Goal: Contribute content: Contribute content

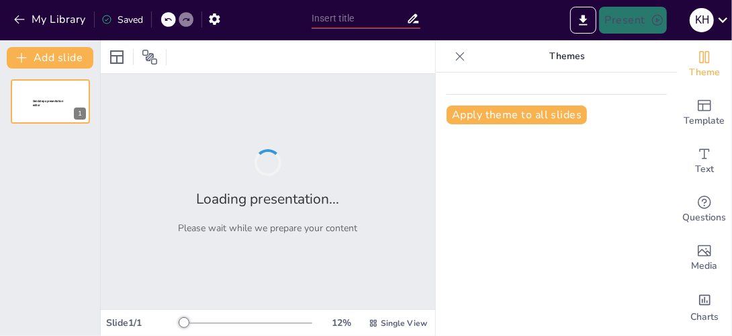
type input "Imported 第1課 Exercise and Health the evidence and contemporary perspective.ppt"
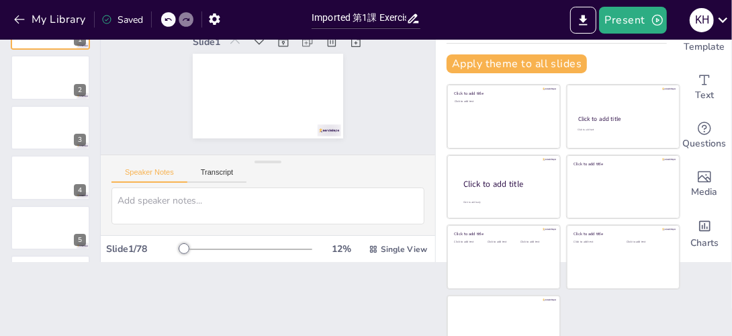
scroll to position [77, 0]
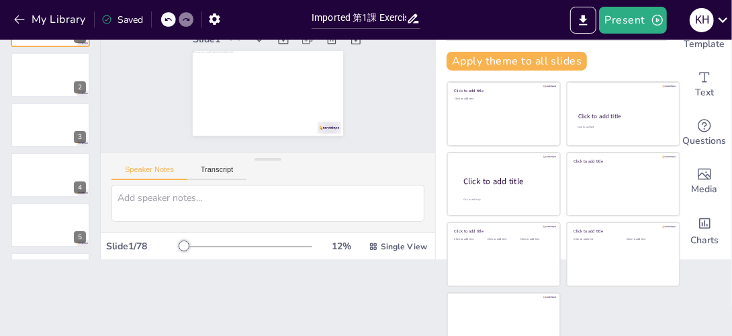
click at [224, 243] on div at bounding box center [247, 246] width 129 height 11
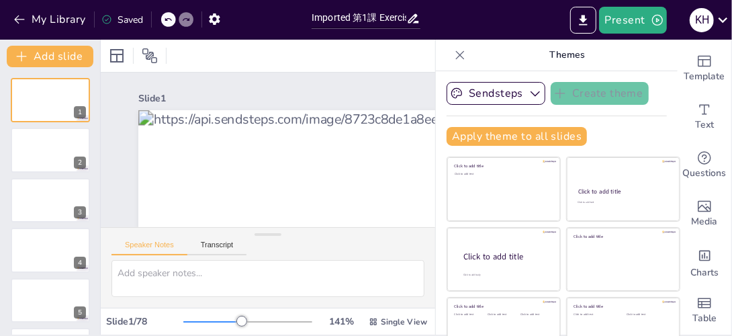
scroll to position [0, 0]
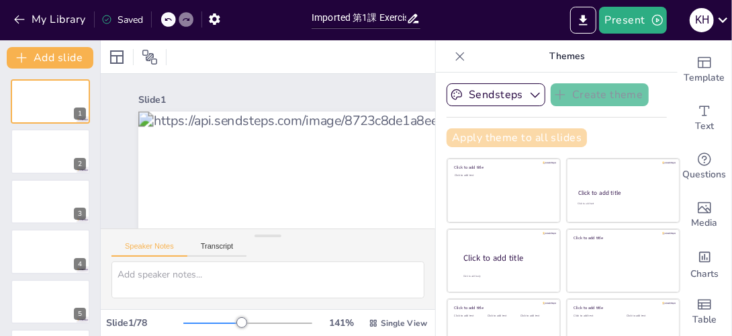
click at [460, 136] on button "Apply theme to all slides" at bounding box center [517, 137] width 140 height 19
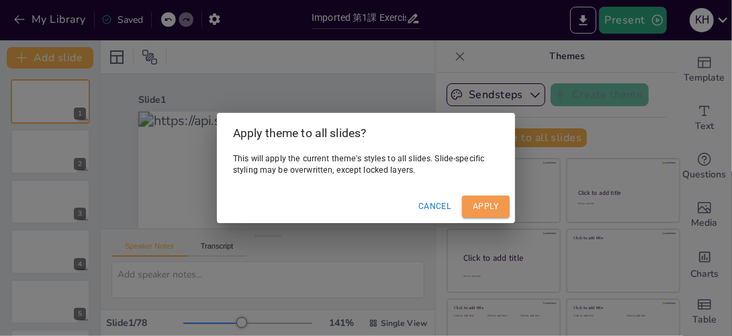
click at [500, 205] on button "Apply" at bounding box center [486, 206] width 48 height 22
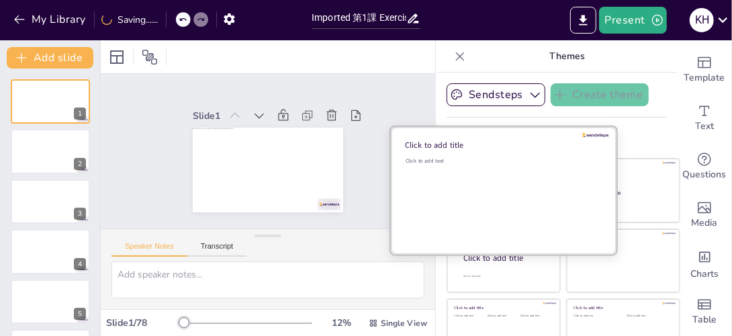
click at [412, 173] on div "Click to add text" at bounding box center [502, 198] width 192 height 83
click at [438, 140] on div "Click to add title" at bounding box center [501, 145] width 192 height 11
click at [412, 127] on div "Click to add title Click to add text" at bounding box center [504, 127] width 226 height 0
click at [412, 148] on div "Click to add title" at bounding box center [501, 145] width 192 height 11
click at [415, 159] on div "Click to add text" at bounding box center [502, 160] width 192 height 7
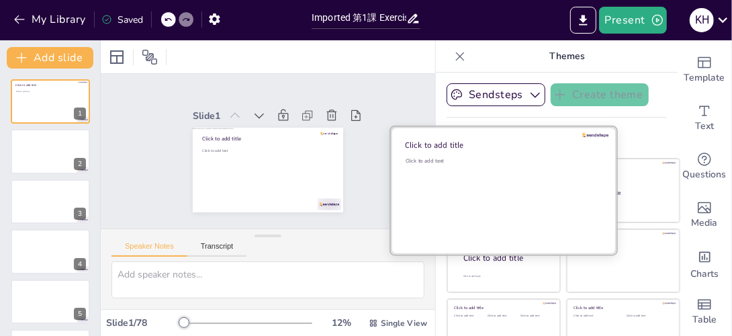
click at [411, 140] on div "Click to add title" at bounding box center [501, 145] width 192 height 11
click at [406, 152] on div at bounding box center [504, 190] width 226 height 127
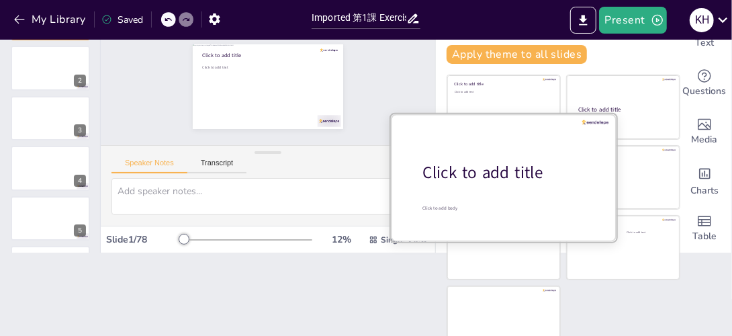
scroll to position [83, 0]
click at [447, 169] on div "Click to add title" at bounding box center [508, 173] width 171 height 23
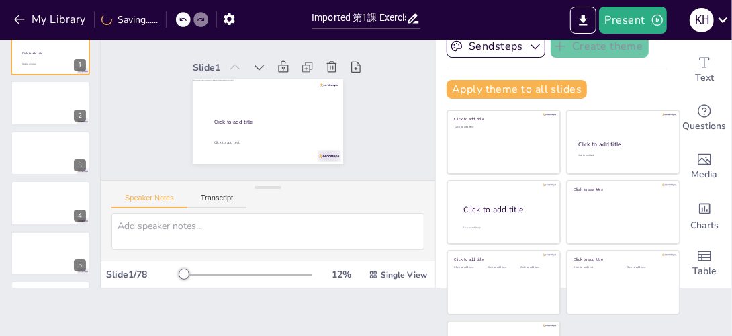
scroll to position [47, 0]
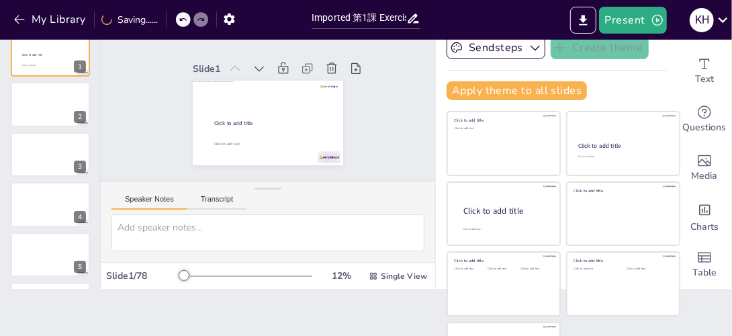
click at [154, 197] on button "Speaker Notes" at bounding box center [149, 202] width 76 height 15
click at [224, 203] on button "Transcript" at bounding box center [217, 202] width 60 height 15
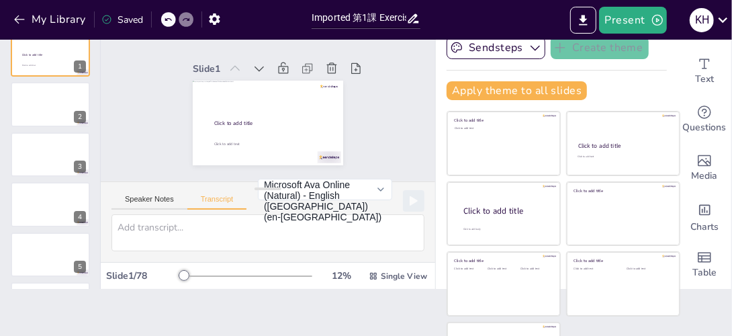
click at [147, 195] on button "Speaker Notes" at bounding box center [149, 202] width 76 height 15
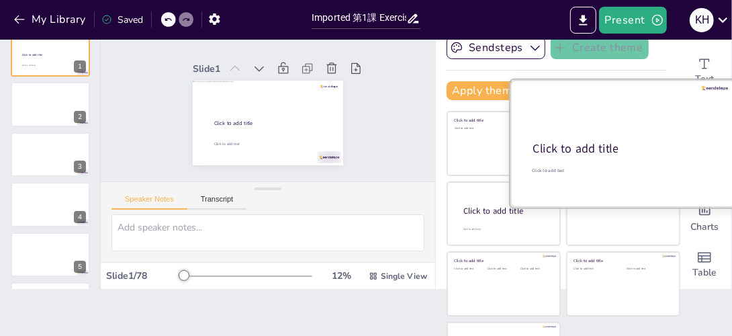
scroll to position [0, 0]
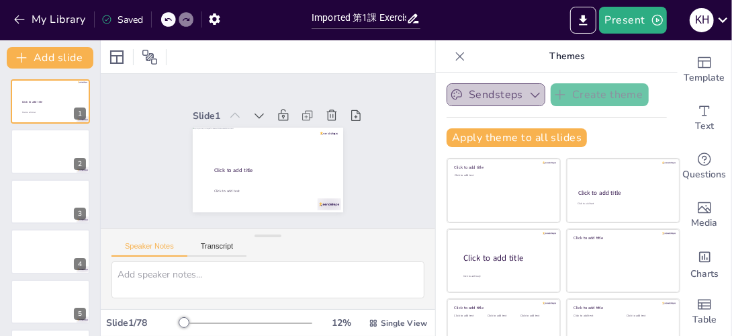
click at [528, 101] on icon "button" at bounding box center [534, 94] width 13 height 13
click at [635, 114] on div "Sendsteps Create theme Apply theme to all slides Click to add title Click to ad…" at bounding box center [557, 120] width 220 height 75
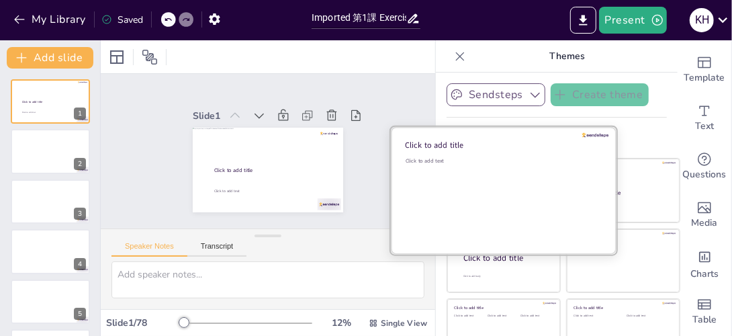
click at [457, 142] on div "Click to add title" at bounding box center [501, 145] width 192 height 11
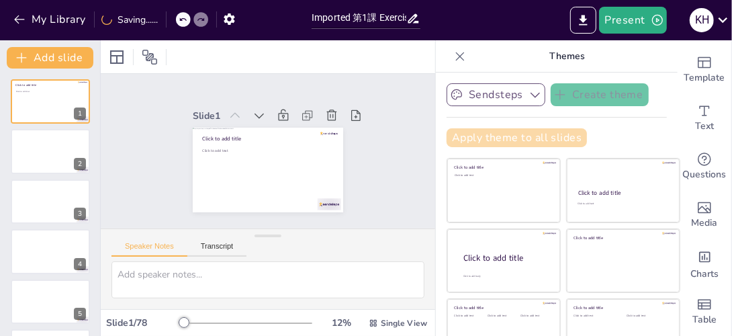
click at [466, 144] on button "Apply theme to all slides" at bounding box center [517, 137] width 140 height 19
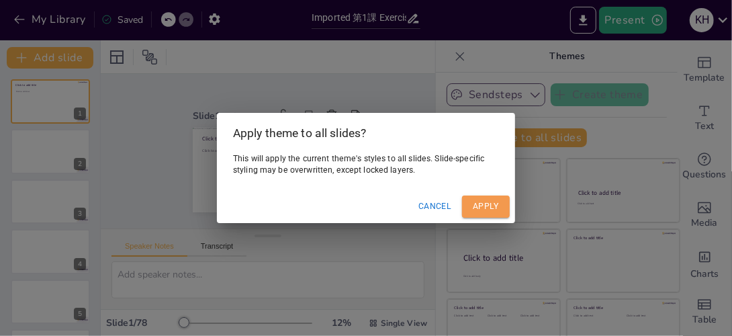
click at [466, 200] on button "Apply" at bounding box center [486, 206] width 48 height 22
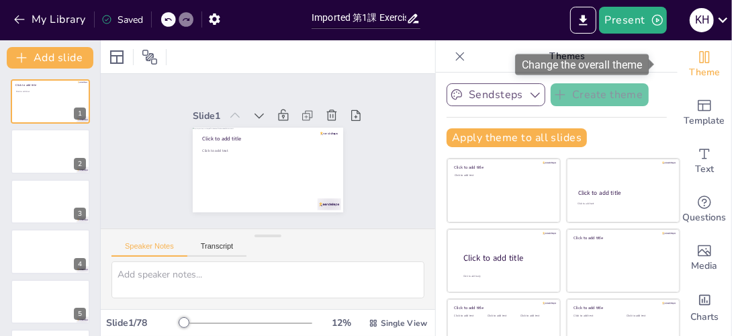
click at [689, 65] on span "Theme" at bounding box center [704, 72] width 31 height 15
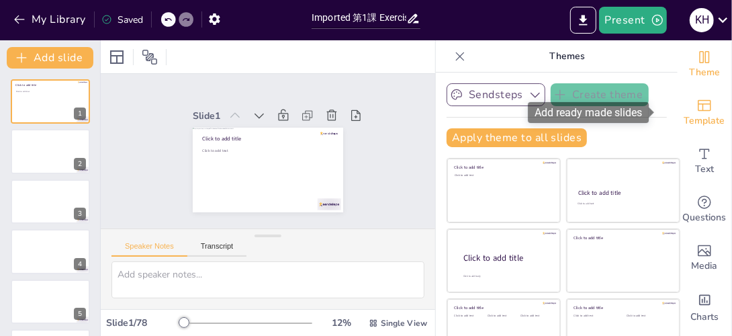
click at [684, 113] on span "Template" at bounding box center [704, 120] width 41 height 15
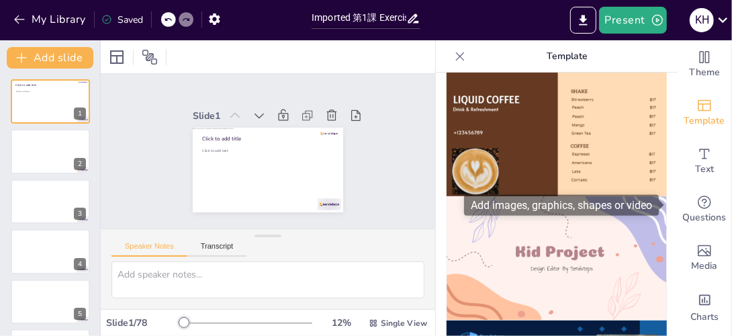
scroll to position [52, 0]
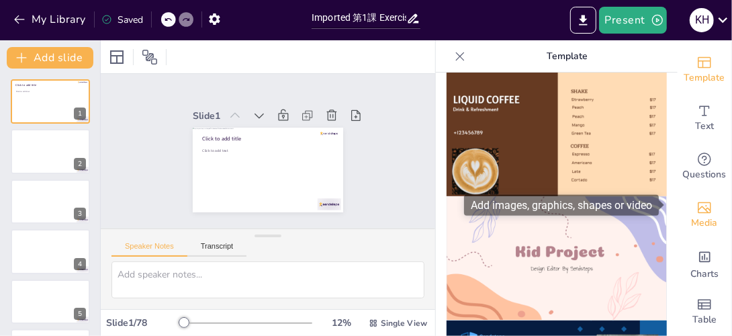
click at [696, 199] on icon "Add images, graphics, shapes or video" at bounding box center [704, 207] width 16 height 16
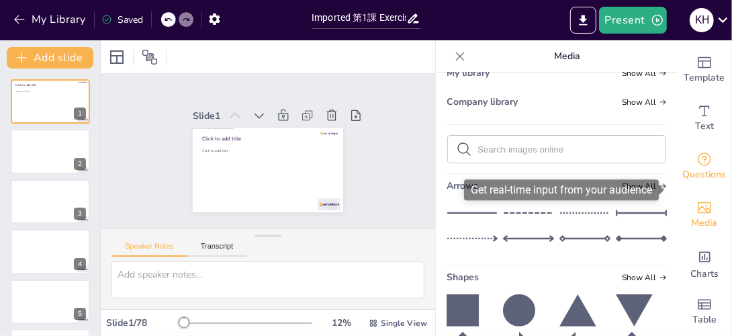
scroll to position [6, 0]
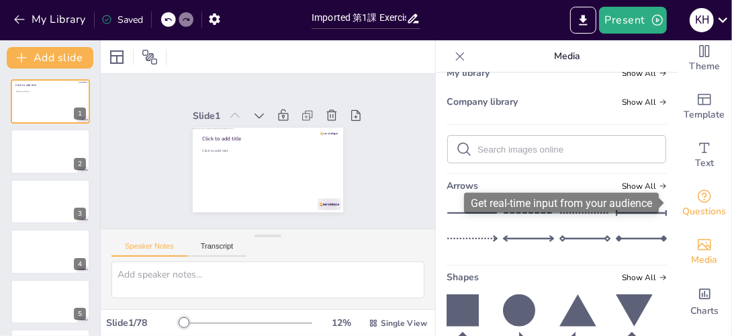
click at [696, 201] on icon "Get real-time input from your audience" at bounding box center [704, 196] width 16 height 16
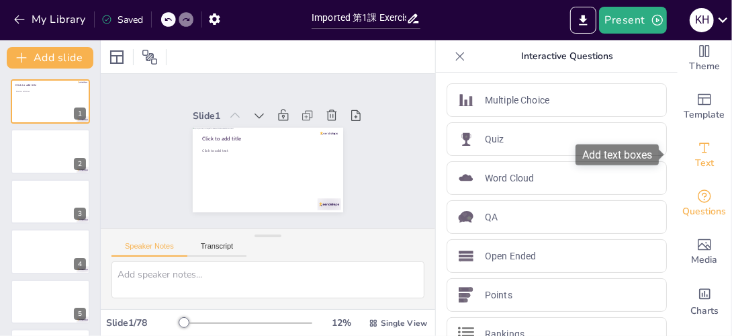
click at [702, 165] on span "Text" at bounding box center [704, 163] width 19 height 15
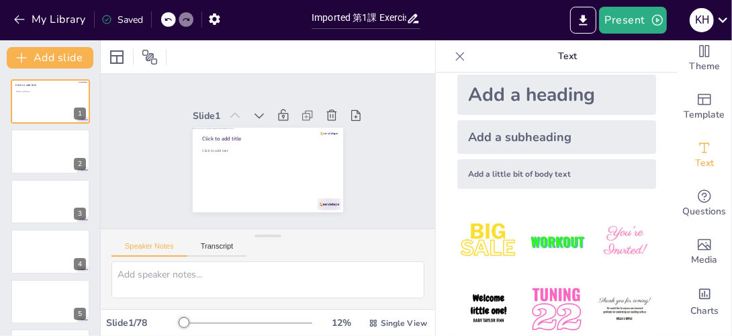
scroll to position [19, 0]
click at [519, 99] on div "Add a heading" at bounding box center [556, 95] width 199 height 40
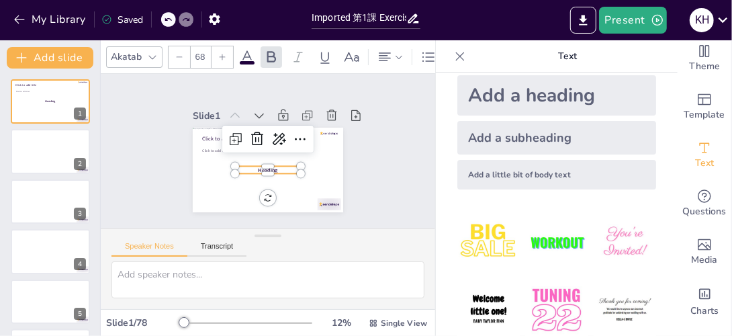
click at [541, 243] on img at bounding box center [556, 242] width 62 height 62
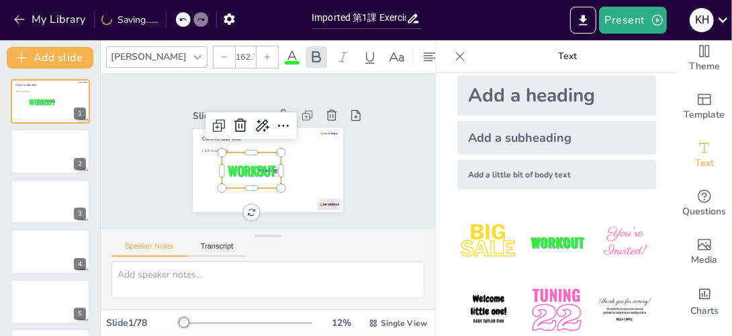
click at [543, 144] on div "Add a subheading" at bounding box center [556, 138] width 199 height 34
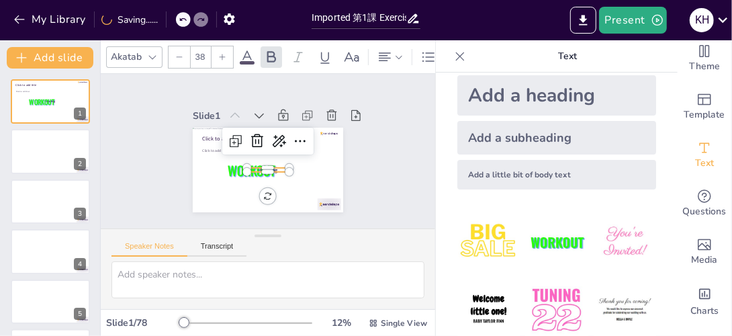
click at [610, 244] on img at bounding box center [625, 242] width 62 height 62
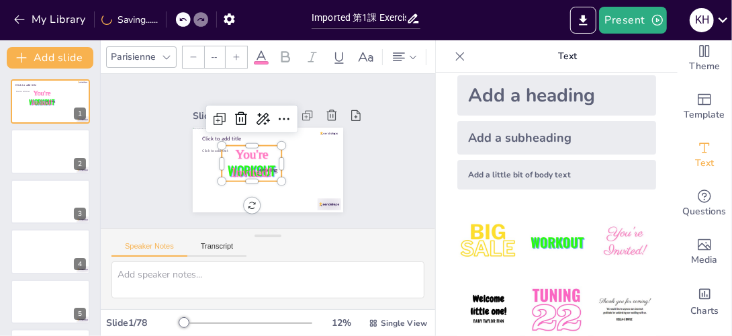
type input "162.7"
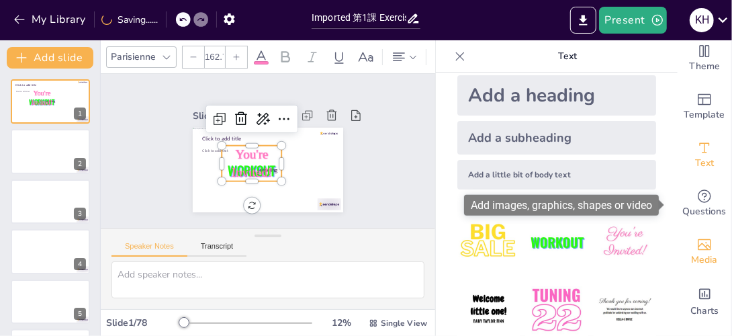
scroll to position [52, 0]
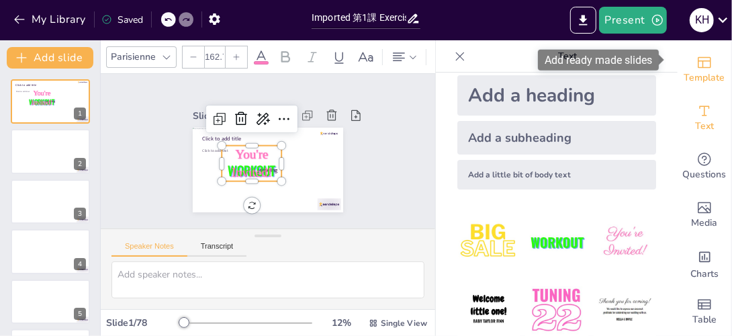
click at [703, 71] on span "Template" at bounding box center [704, 78] width 41 height 15
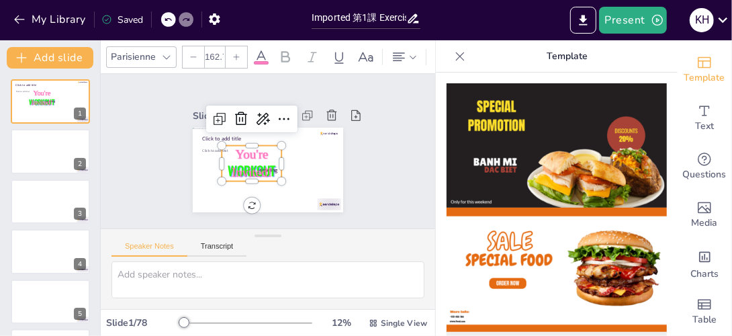
drag, startPoint x: 665, startPoint y: 113, endPoint x: 662, endPoint y: 134, distance: 21.7
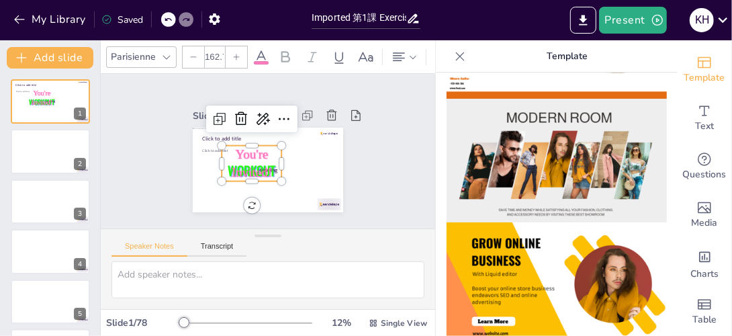
scroll to position [222, 0]
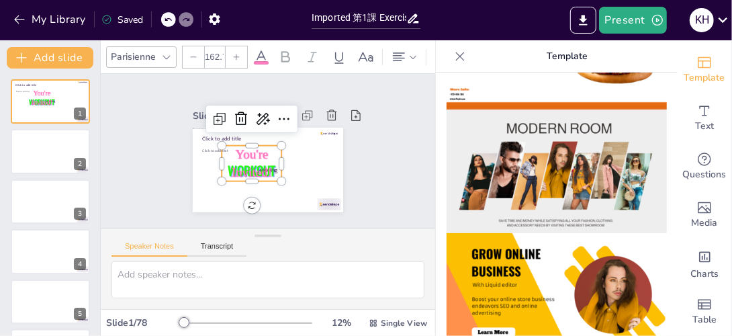
click at [493, 56] on p "Template" at bounding box center [567, 56] width 193 height 32
click at [562, 60] on p "Template" at bounding box center [567, 56] width 193 height 32
click at [506, 57] on p "Template" at bounding box center [567, 56] width 193 height 32
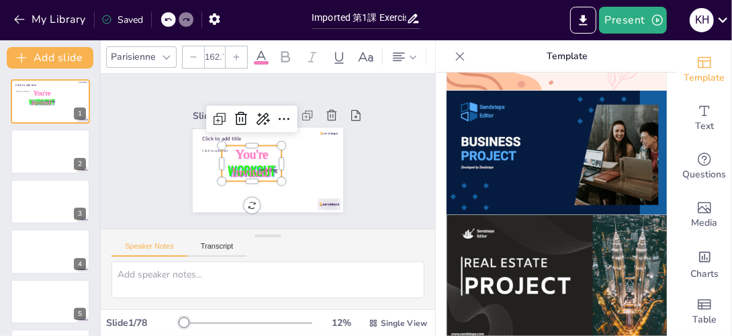
scroll to position [1096, 0]
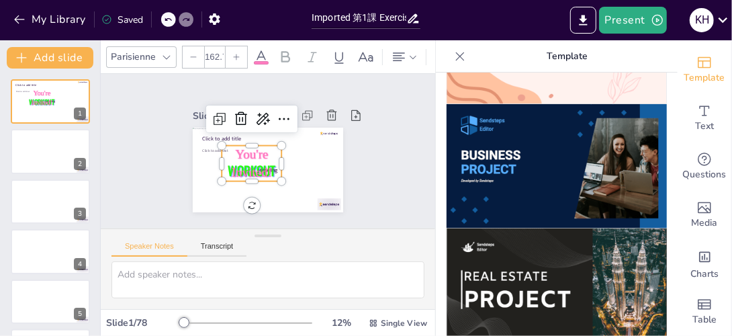
click at [537, 157] on img at bounding box center [557, 166] width 220 height 124
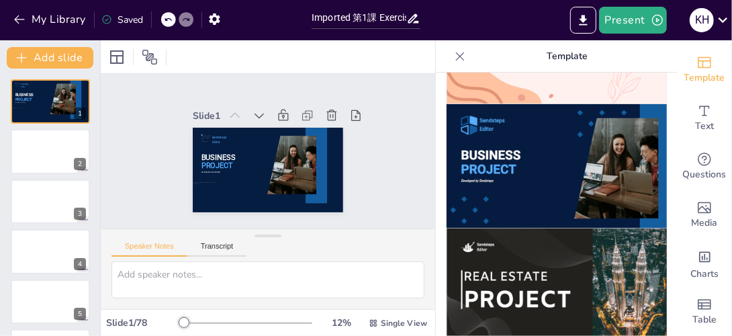
click at [545, 228] on img at bounding box center [557, 290] width 220 height 124
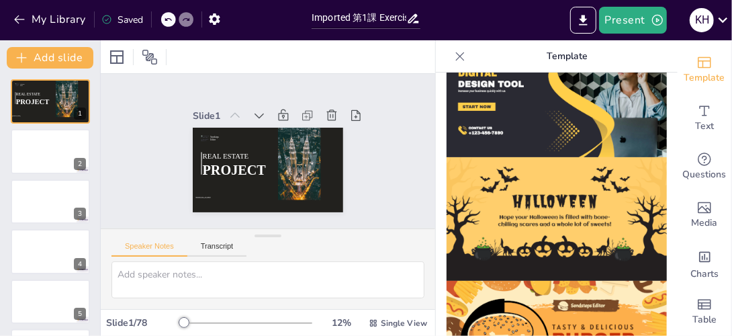
scroll to position [1441, 0]
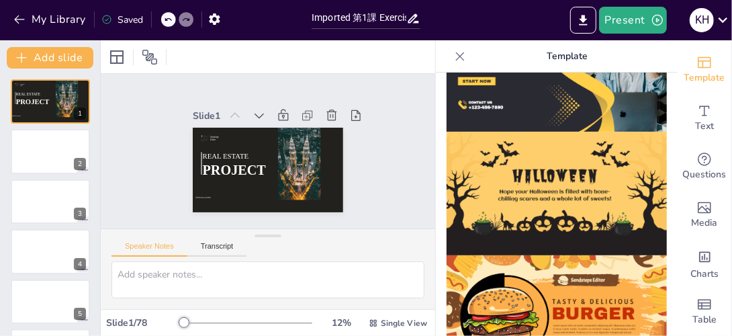
click at [559, 273] on img at bounding box center [557, 317] width 220 height 124
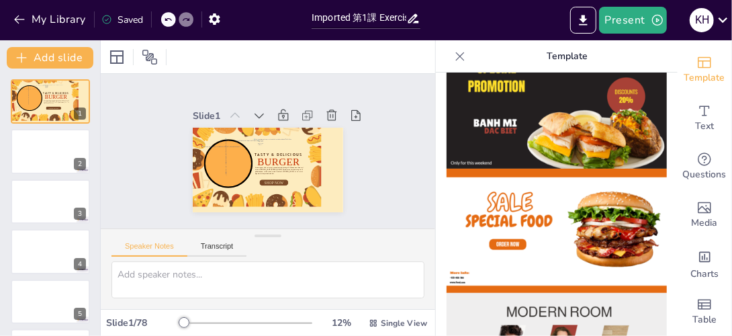
scroll to position [23, 0]
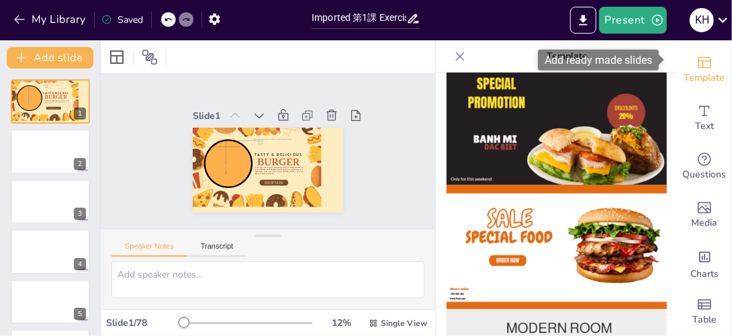
click at [699, 71] on span "Template" at bounding box center [704, 78] width 41 height 15
click at [618, 56] on div "Add ready made slides" at bounding box center [598, 60] width 121 height 21
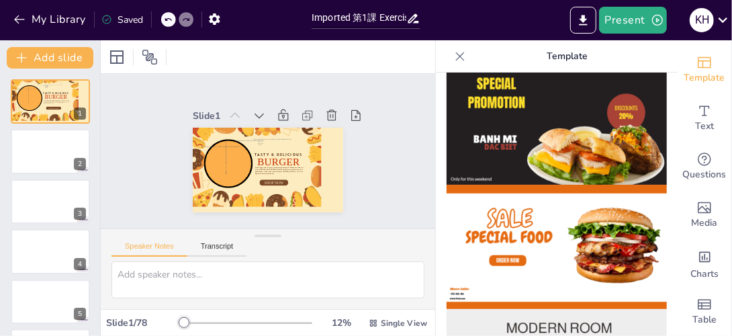
click at [453, 52] on icon at bounding box center [459, 56] width 13 height 13
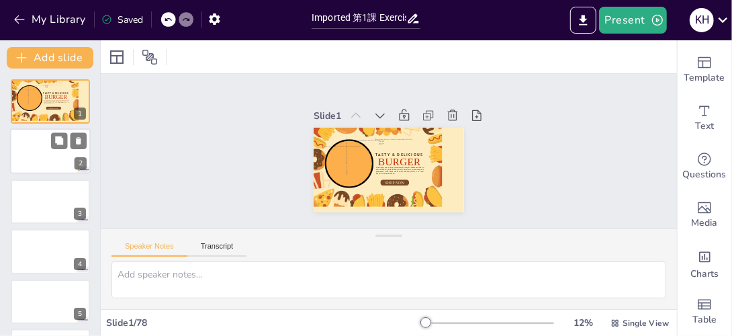
click at [50, 154] on div at bounding box center [50, 152] width 81 height 46
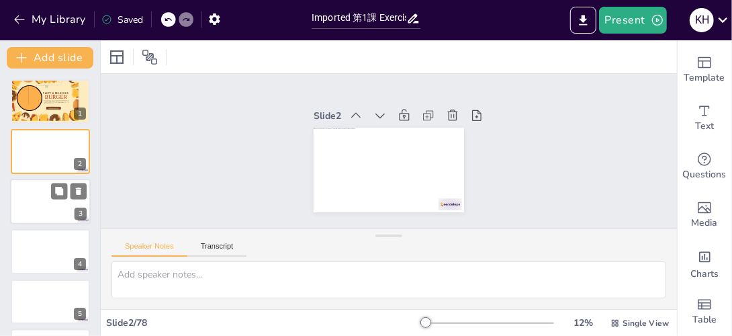
click at [47, 192] on div at bounding box center [50, 202] width 81 height 46
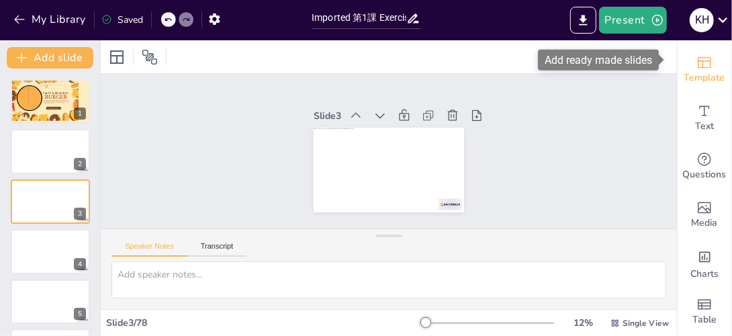
click at [699, 71] on span "Template" at bounding box center [704, 78] width 41 height 15
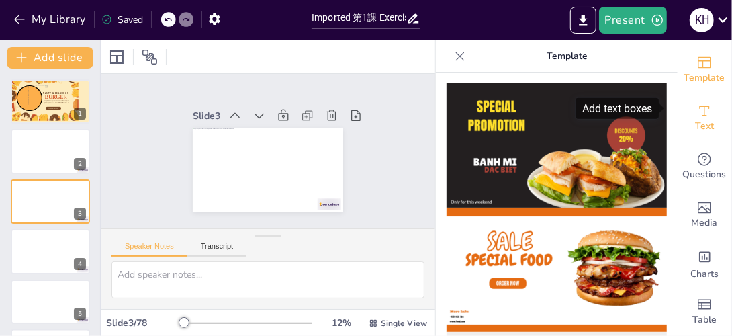
click at [705, 105] on div "Text" at bounding box center [705, 118] width 54 height 48
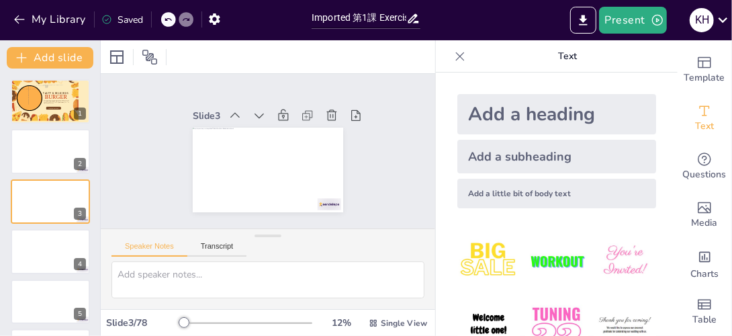
click at [542, 114] on div "Add a heading" at bounding box center [556, 114] width 199 height 40
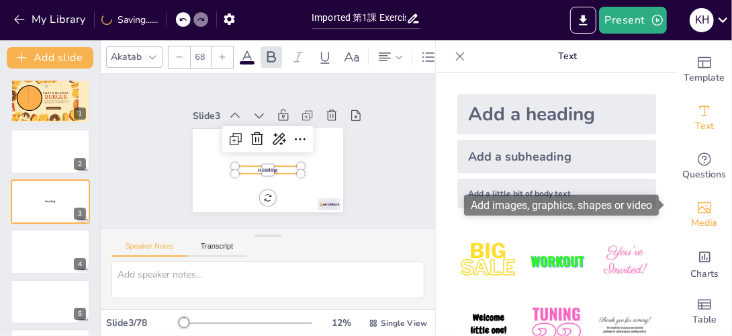
click at [700, 199] on icon "Add images, graphics, shapes or video" at bounding box center [704, 207] width 16 height 16
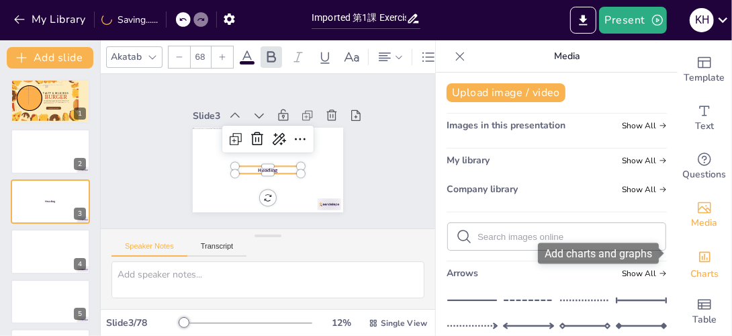
click at [704, 243] on div "Charts" at bounding box center [705, 263] width 54 height 48
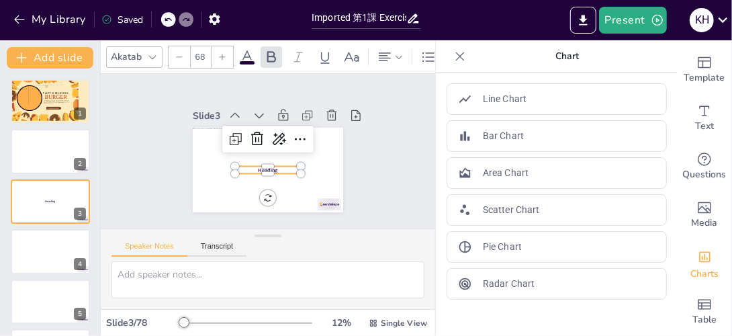
click at [150, 52] on icon at bounding box center [152, 57] width 11 height 11
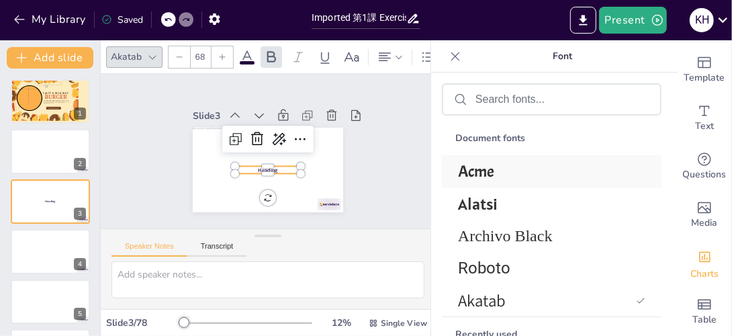
click at [486, 181] on span "Acme" at bounding box center [549, 171] width 182 height 20
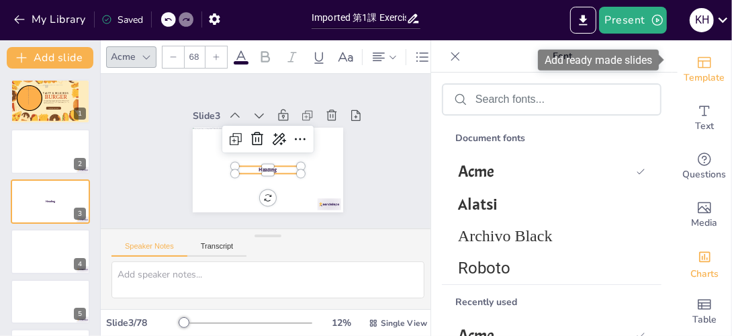
click at [684, 71] on span "Template" at bounding box center [704, 78] width 41 height 15
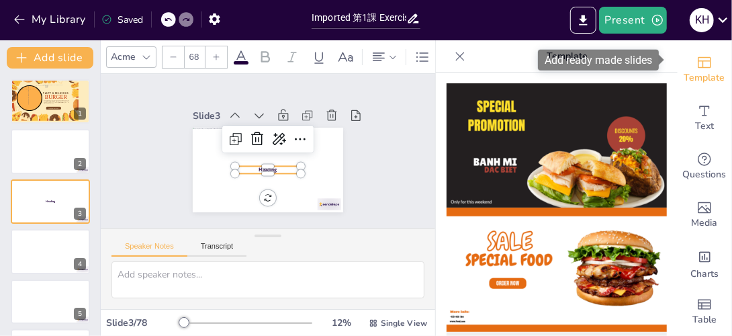
click at [698, 71] on span "Template" at bounding box center [704, 78] width 41 height 15
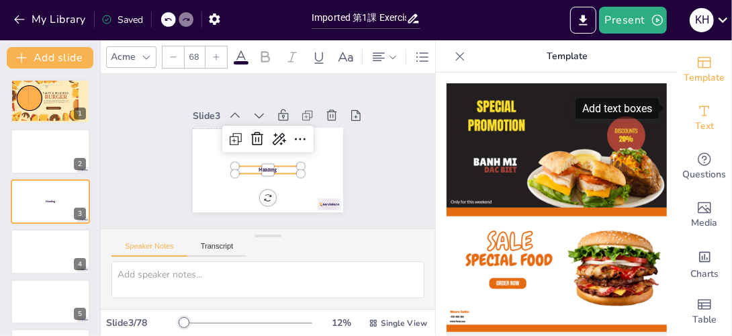
click at [704, 118] on div "Text" at bounding box center [705, 118] width 54 height 48
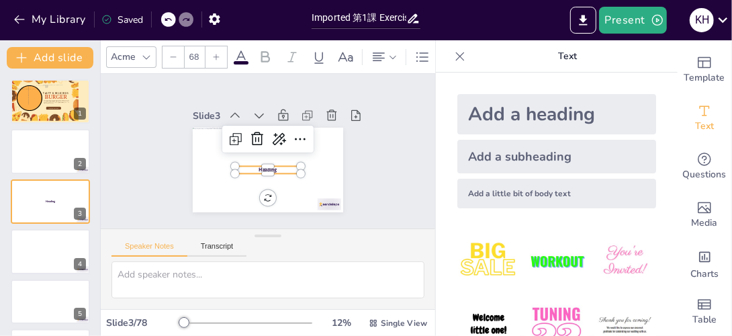
drag, startPoint x: 666, startPoint y: 162, endPoint x: 664, endPoint y: 233, distance: 71.2
click at [361, 187] on div "Slide 1 Sendsteps Editor TASTY & DELICIOUS BURGER Lorem ipsum dolor sit amet, c…" at bounding box center [268, 151] width 246 height 167
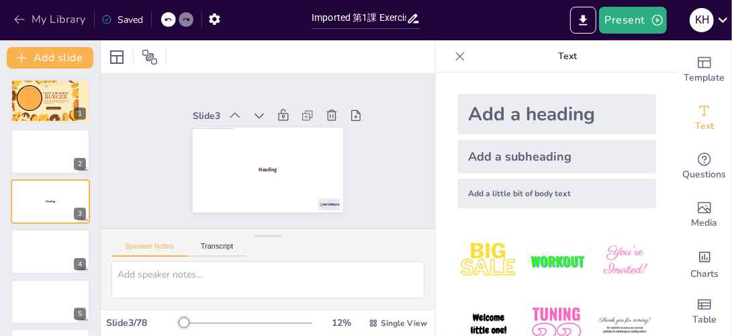
click at [57, 25] on button "My Library" at bounding box center [50, 19] width 81 height 21
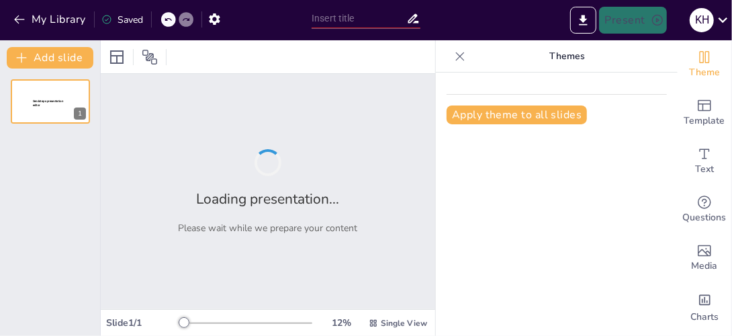
type input "跨越生命週期的運動重要性與生活角色"
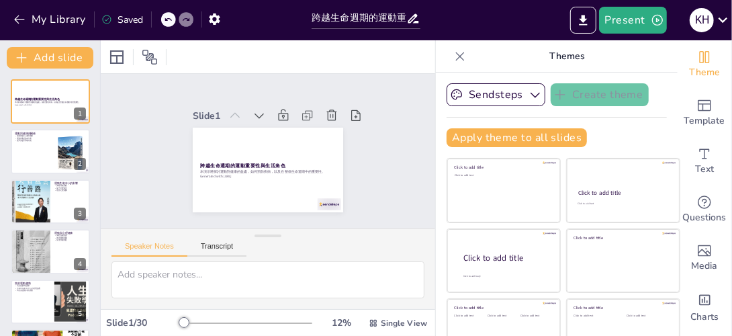
checkbox input "true"
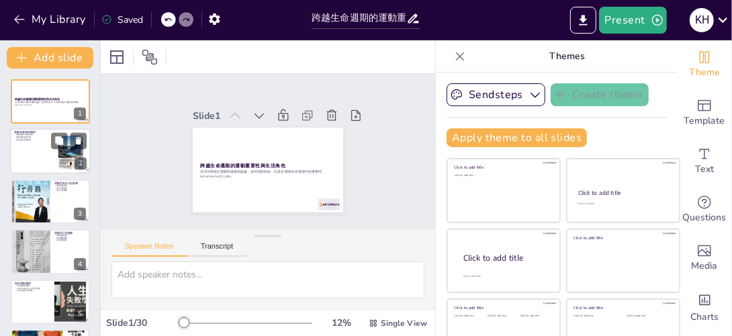
checkbox input "true"
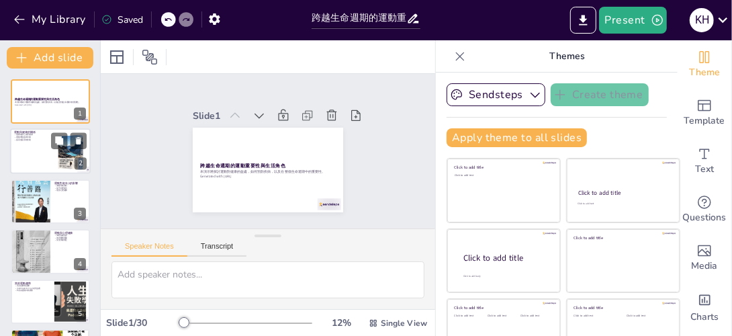
checkbox input "true"
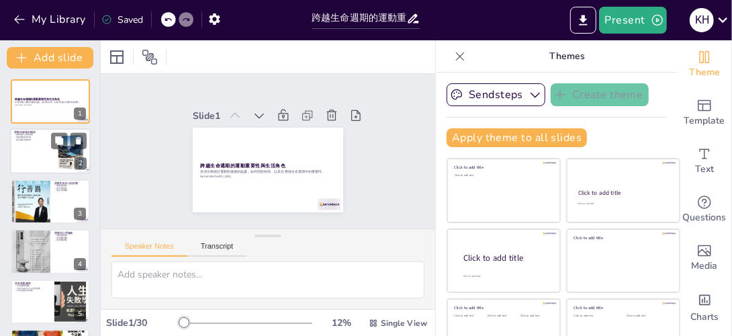
checkbox input "true"
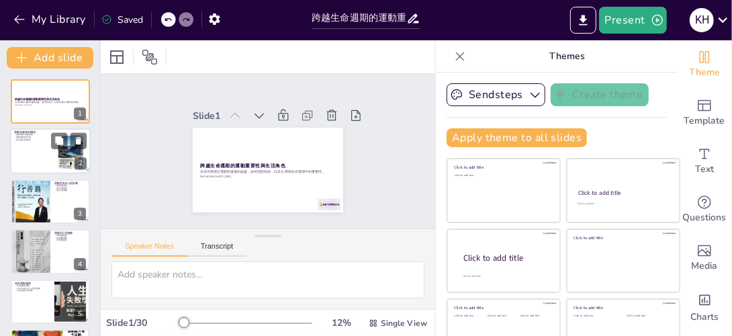
checkbox input "true"
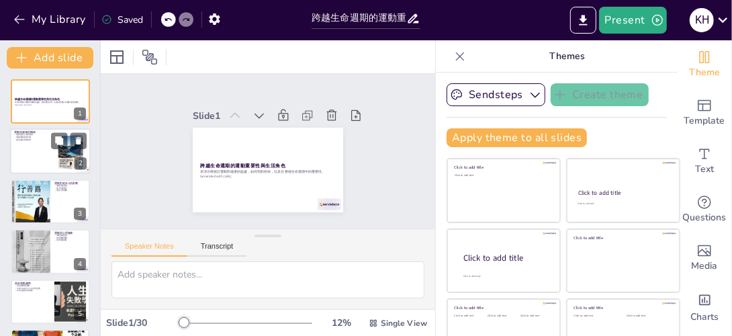
click at [39, 160] on div at bounding box center [50, 152] width 81 height 46
type textarea "運動能有效改善心血管健康，對於預防心臟病至關重要。這是因為運動能增強心臟的泵血能力，改善血液循環，從而降低心血管疾病的風險。 增強肌肉力量不僅能提高運動表現，…"
checkbox input "true"
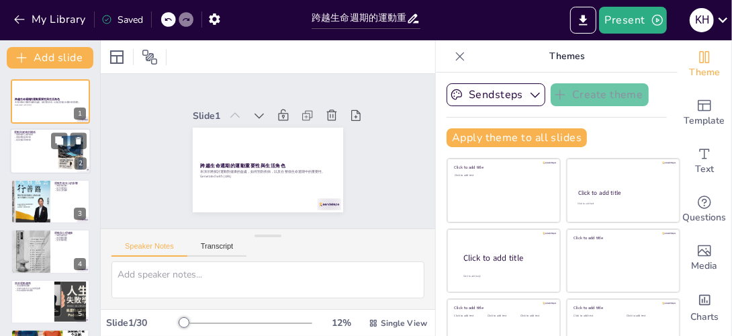
checkbox input "true"
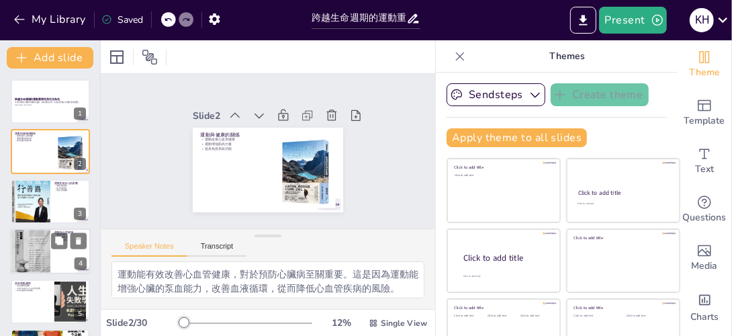
checkbox input "true"
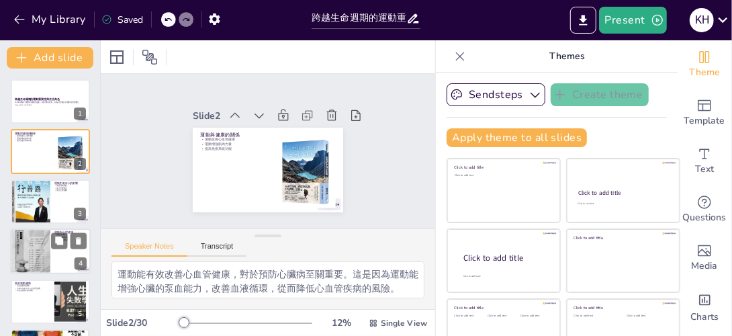
checkbox input "true"
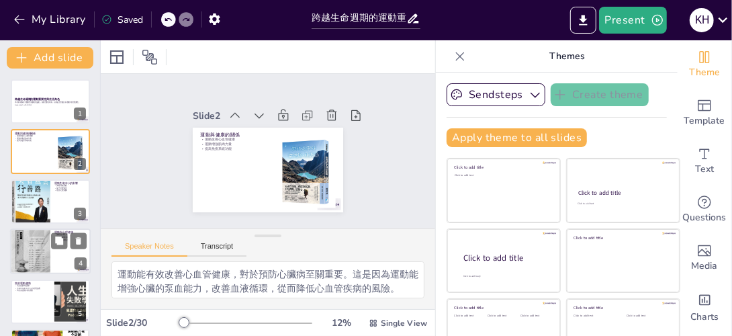
click at [27, 257] on div at bounding box center [30, 251] width 40 height 54
type textarea "運動能有效減輕焦慮症狀，這是因為運動能幫助釋放內啡肽，從而提升情緒，減少焦慮感。這對於大學生在面對學業壓力時特別重要。 改善睡眠質量對於心理健康至關重要。定期…"
checkbox input "true"
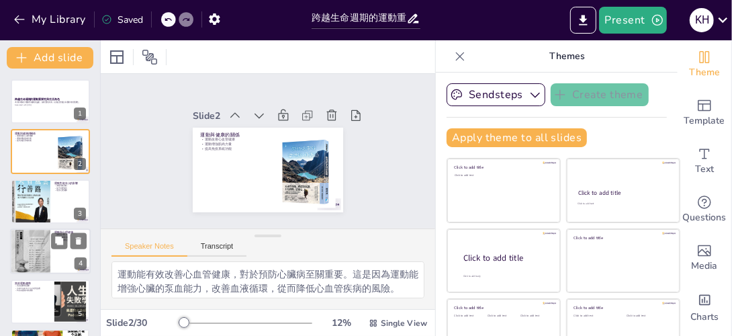
checkbox input "true"
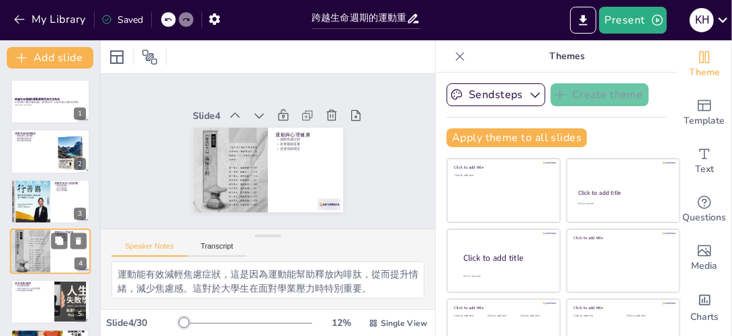
scroll to position [49, 0]
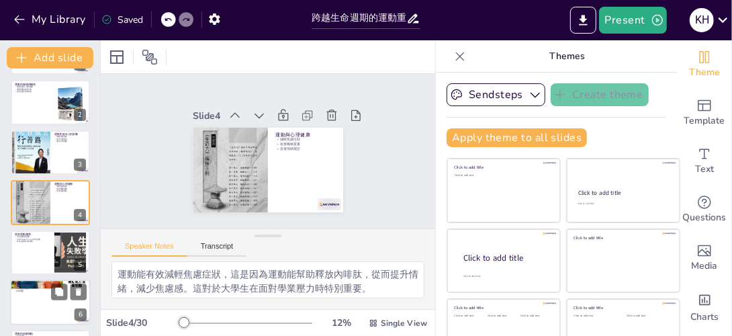
checkbox input "true"
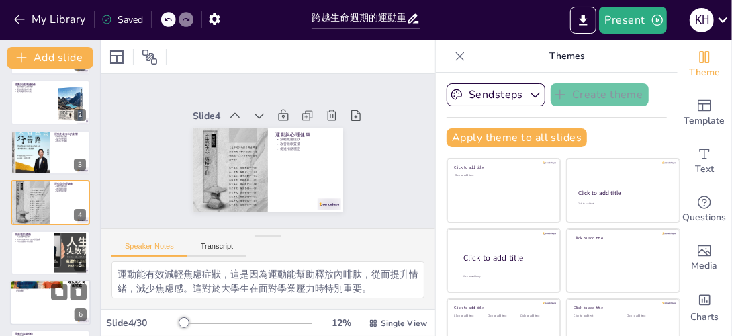
checkbox input "true"
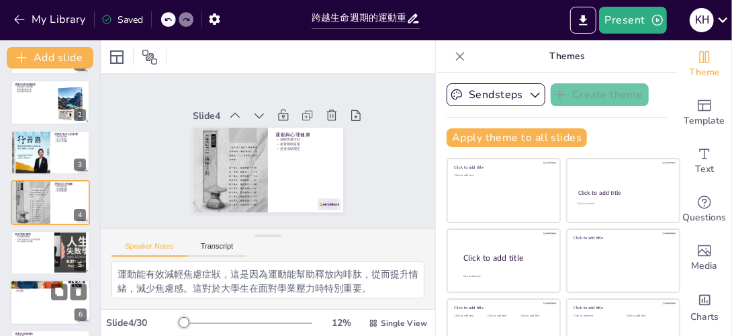
checkbox input "true"
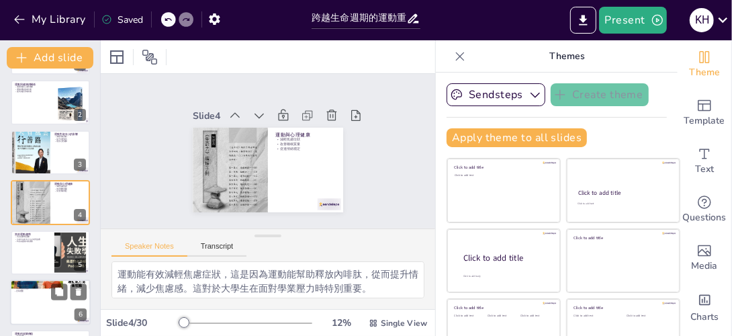
click at [34, 297] on div at bounding box center [50, 302] width 81 height 46
type textarea "定期運動能有效降低多種慢性病的風險，例如心臟病和糖尿病。這是因為運動能改善身體的代謝功能，增強免疫系統，從而促進整體健康。 運動能顯著改善心血管健康，這對於預…"
checkbox input "true"
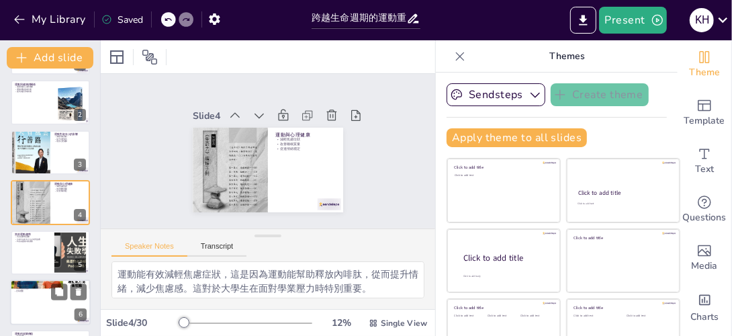
checkbox input "true"
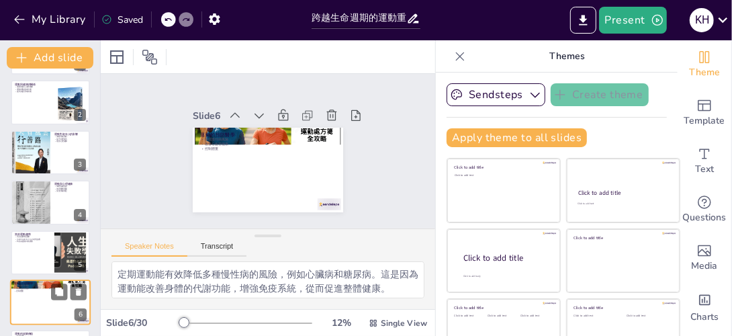
scroll to position [149, 0]
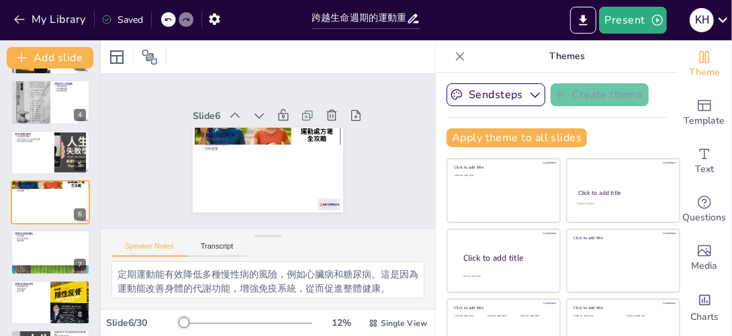
checkbox input "true"
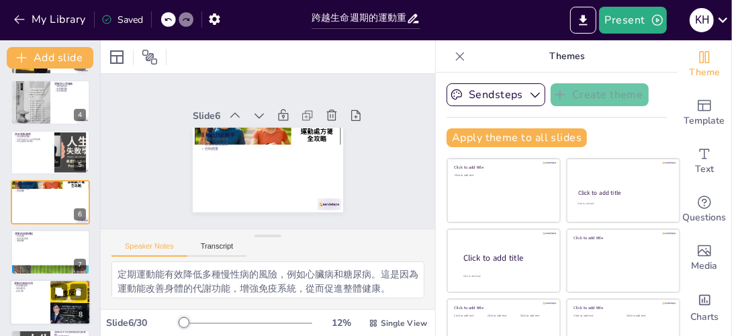
checkbox input "true"
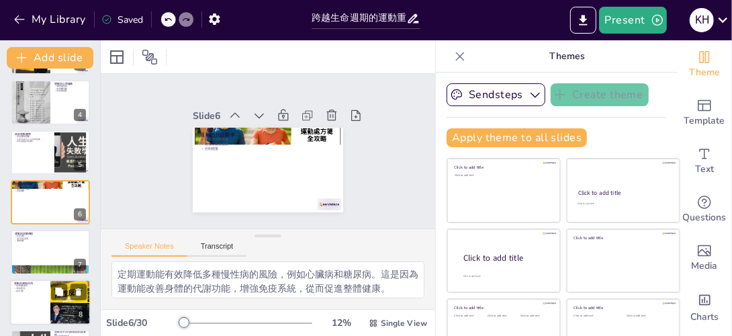
checkbox input "true"
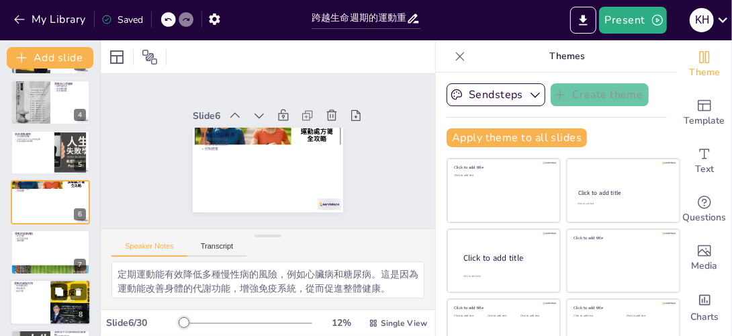
checkbox input "true"
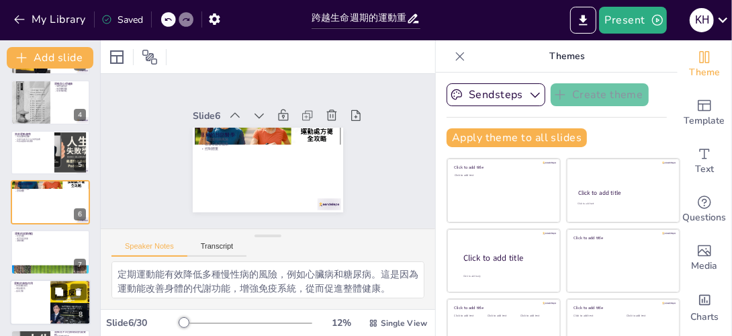
checkbox input "true"
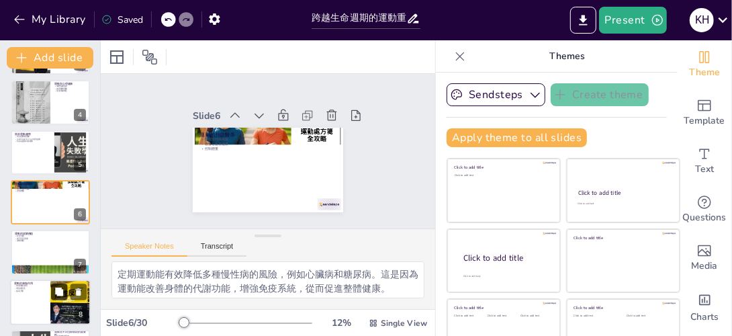
click at [62, 294] on icon at bounding box center [59, 291] width 8 height 8
type textarea "運動能加速康復過程，這對於術後或受傷後的患者特別重要。適當的運動能促進血液循環，加速身體的自我修復能力。 增強靈活性對於康復至關重要。定期進行靈活性訓練能幫助…"
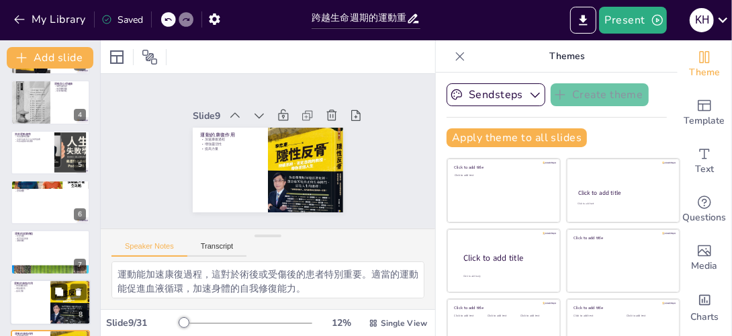
checkbox input "true"
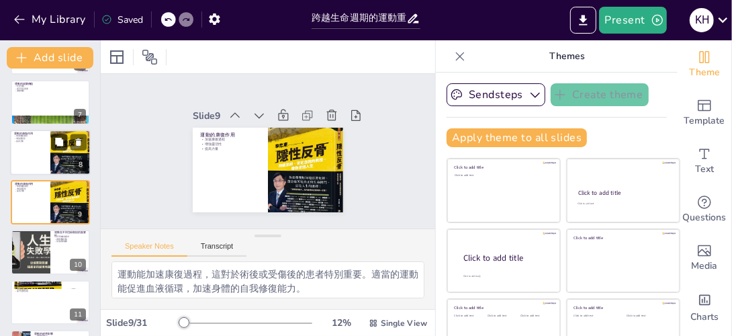
scroll to position [362, 0]
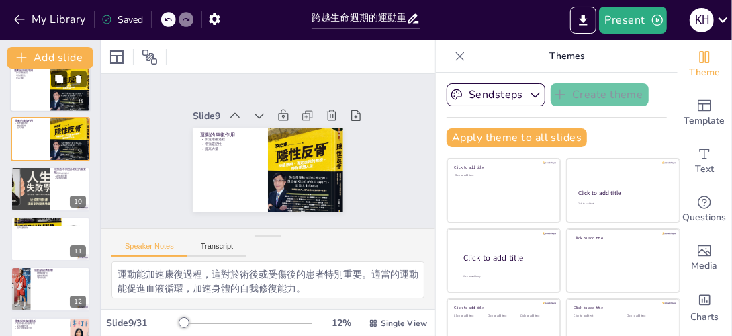
checkbox input "true"
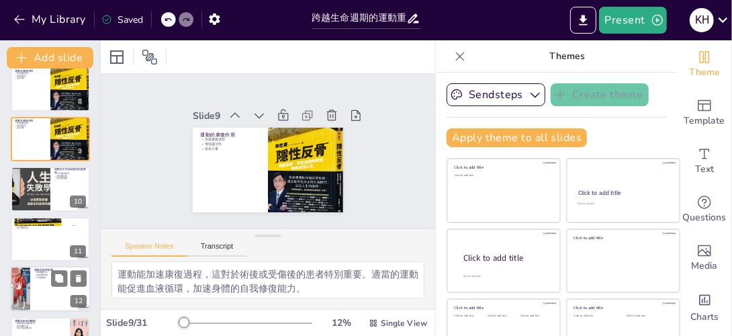
click at [46, 292] on div at bounding box center [50, 289] width 81 height 46
type textarea "降低醫療支出是運動對經濟的直接影響之一。健康的生活方式能減少慢性病的發病率，從而降低醫療成本，這對於整個社會都是有益的。 運動能促進經濟發展，因為健康的社會能…"
checkbox input "true"
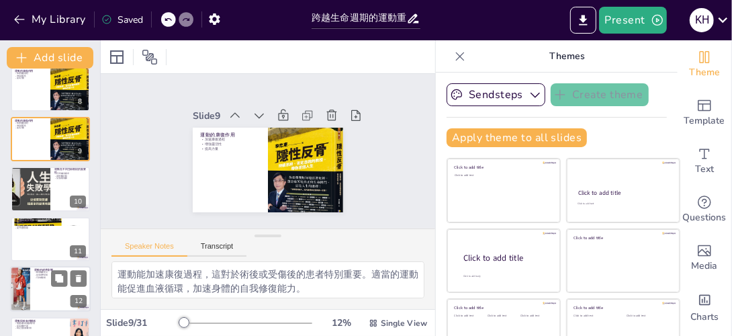
checkbox input "true"
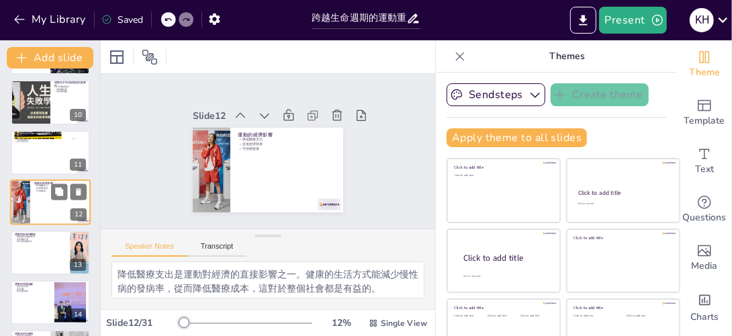
scroll to position [490, 0]
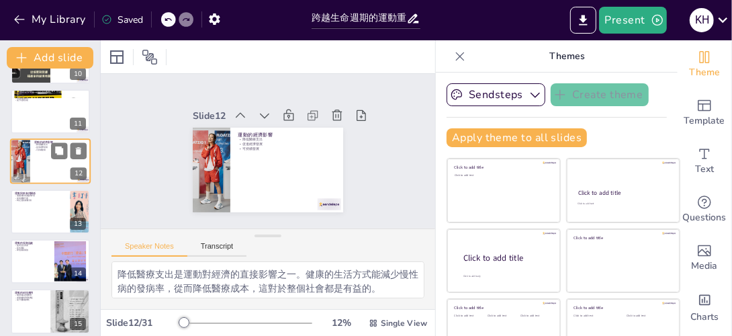
checkbox input "true"
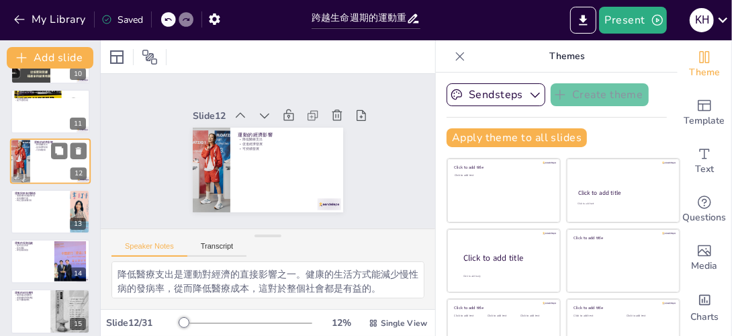
scroll to position [541, 0]
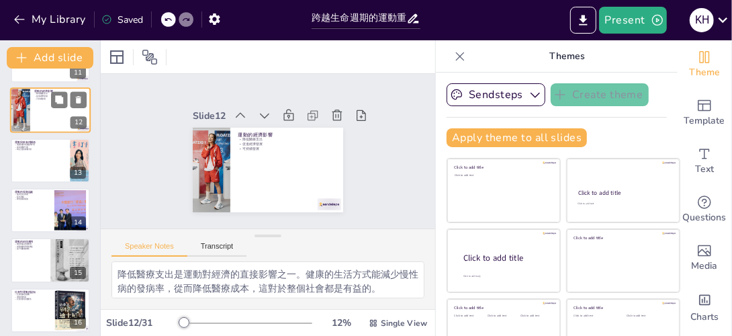
checkbox input "true"
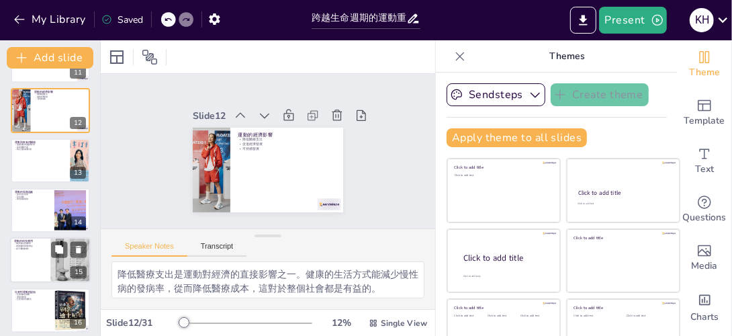
checkbox input "true"
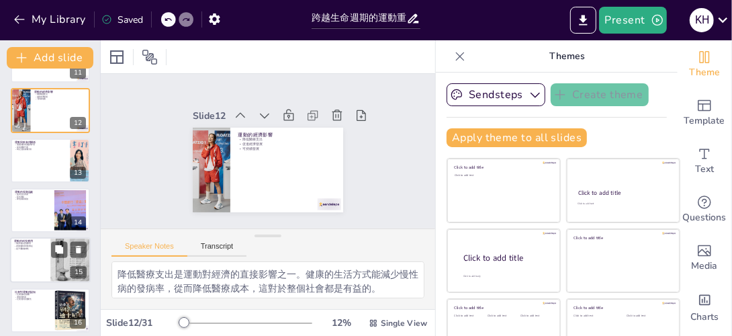
checkbox input "true"
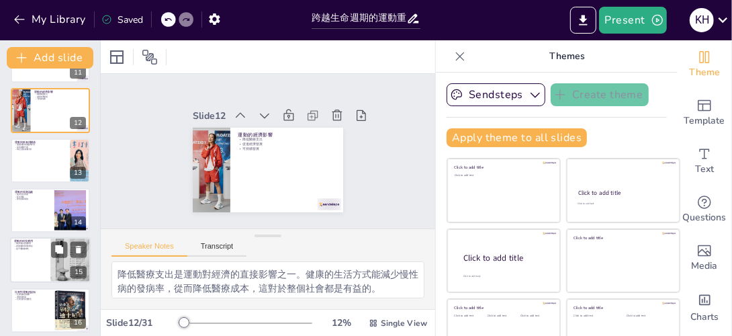
click at [41, 262] on div at bounding box center [50, 261] width 81 height 46
type textarea "健身追踪器能幫助人們監測運動量和健康指標，這對於制定有效的運動計劃非常重要。大學生可以利用這些工具來達成自己的健身目標。 虛擬健身課程讓更多人能夠參加運動，這…"
checkbox input "true"
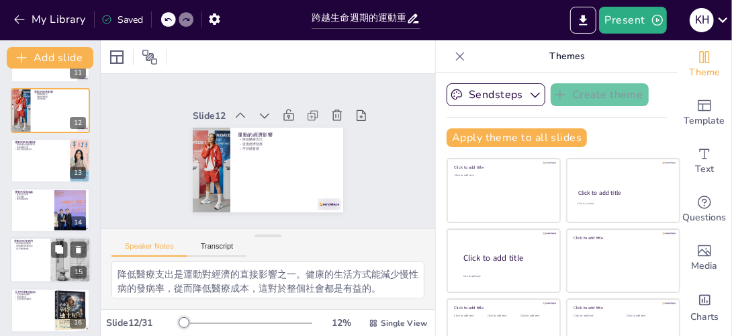
checkbox input "true"
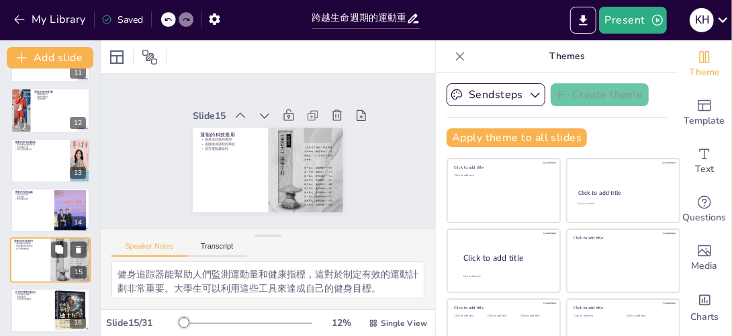
scroll to position [598, 0]
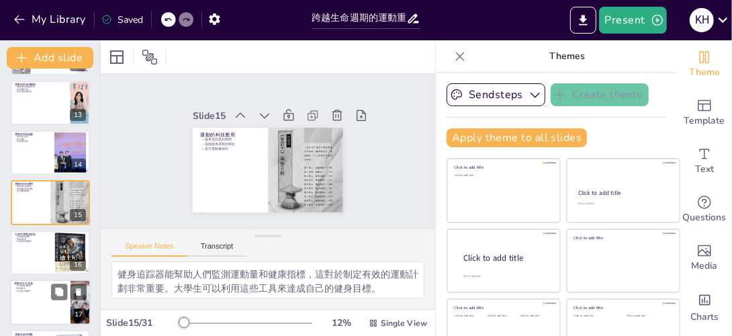
checkbox input "true"
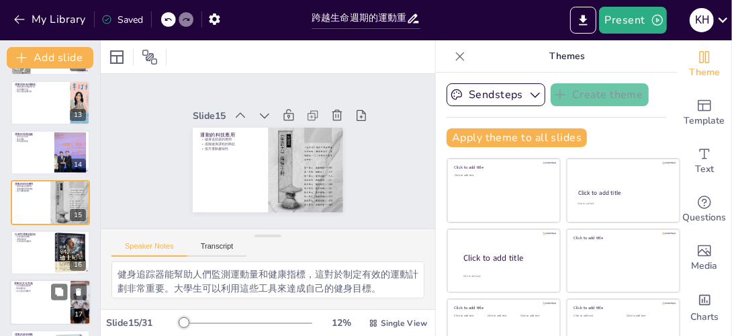
checkbox input "true"
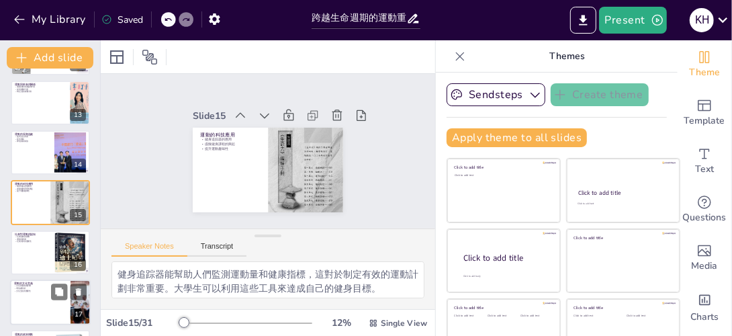
click at [50, 283] on p "運動的文化意義" at bounding box center [40, 283] width 52 height 4
type textarea "文化對運動的影響是多方面的。不同文化對運動的重視程度和參與方式各不相同，這對於大學生的運動習慣有直接影響。 增強參與感能提高運動的動力。大學生在參加運動時，若…"
checkbox input "true"
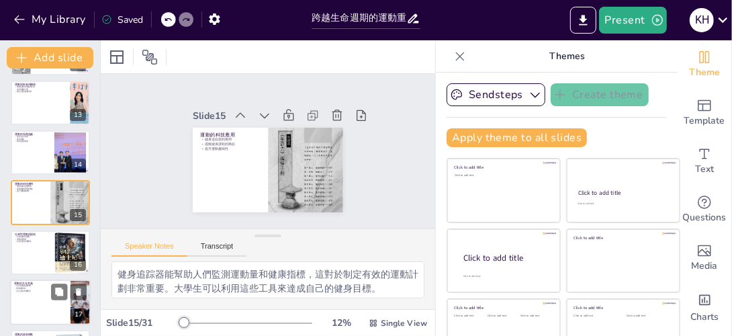
checkbox input "true"
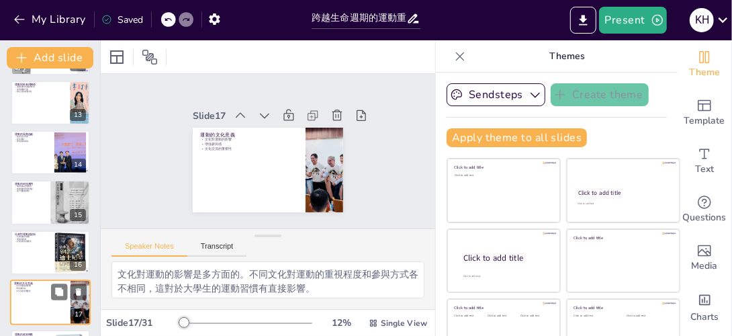
scroll to position [698, 0]
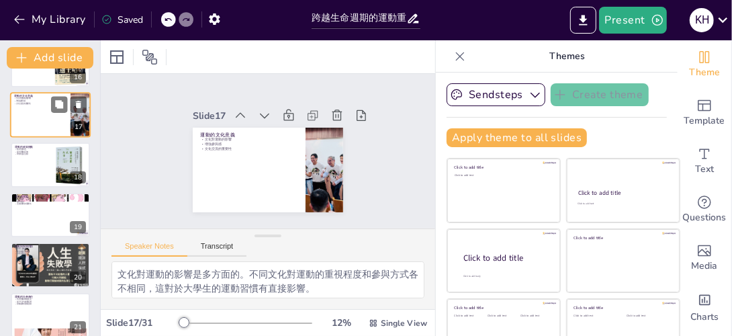
checkbox input "true"
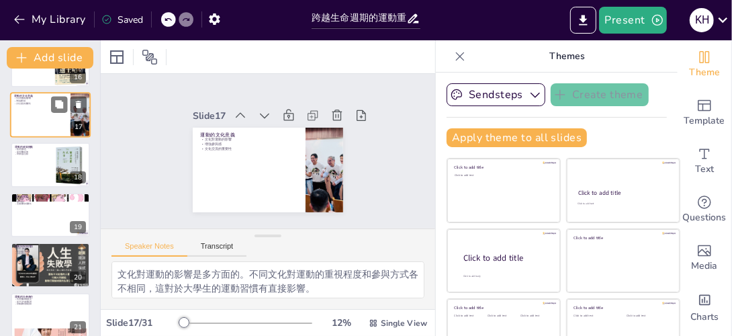
click at [50, 283] on div at bounding box center [50, 264] width 79 height 49
type textarea "運動能有效預防心臟病。透過增強心臟功能和改善血液循環，運動能降低心臟病的風險，這對於大學生的健康至關重要。 降低糖尿病風險是運動的另一重要益處。定期運動能改善…"
checkbox input "true"
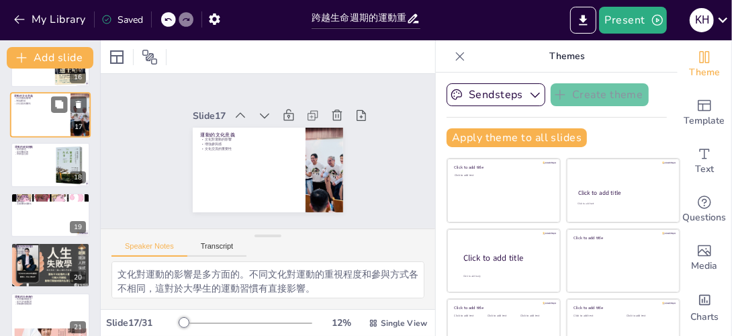
checkbox input "true"
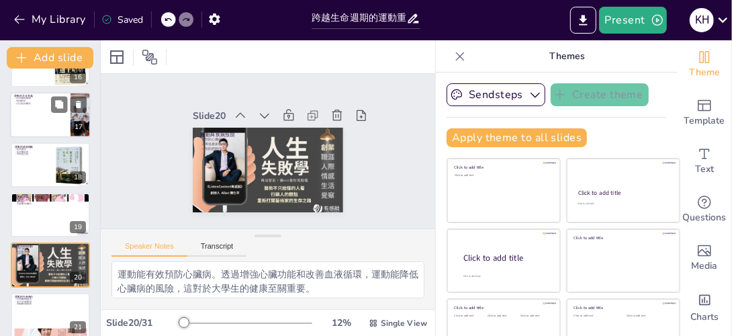
scroll to position [848, 0]
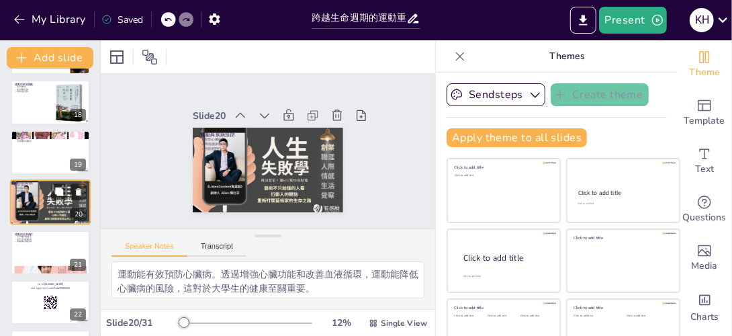
checkbox input "true"
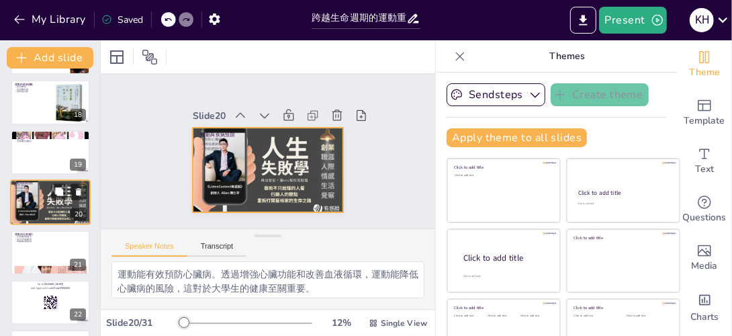
checkbox input "true"
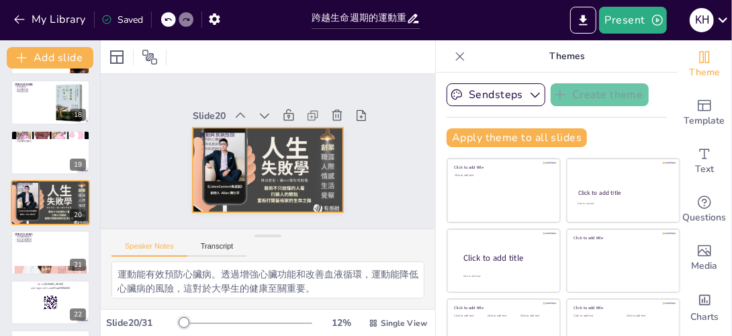
checkbox input "true"
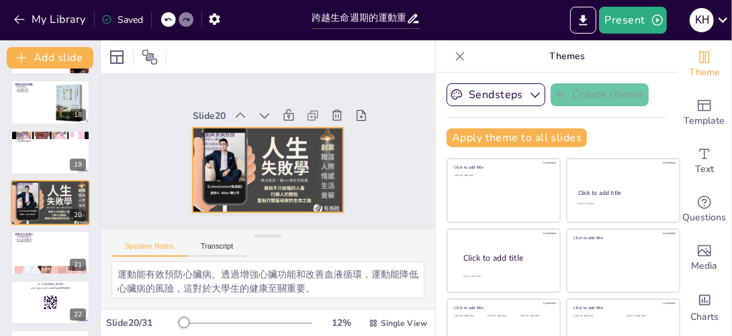
checkbox input "true"
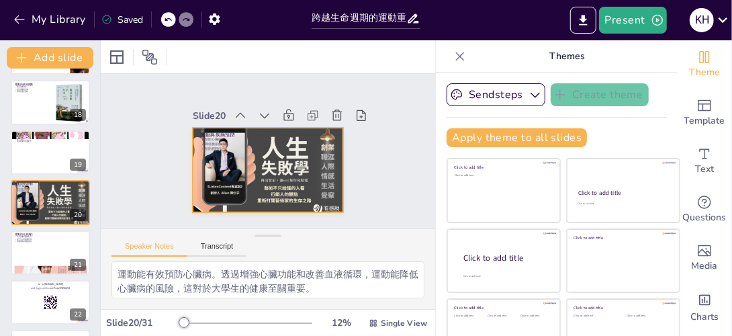
checkbox input "true"
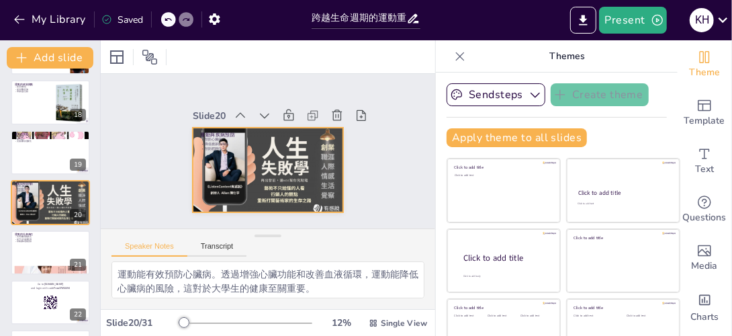
checkbox input "true"
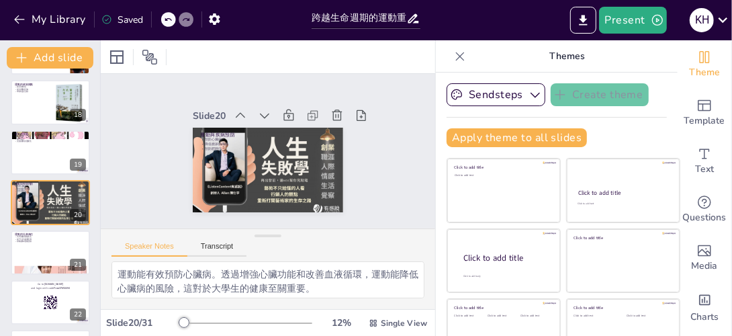
checkbox input "true"
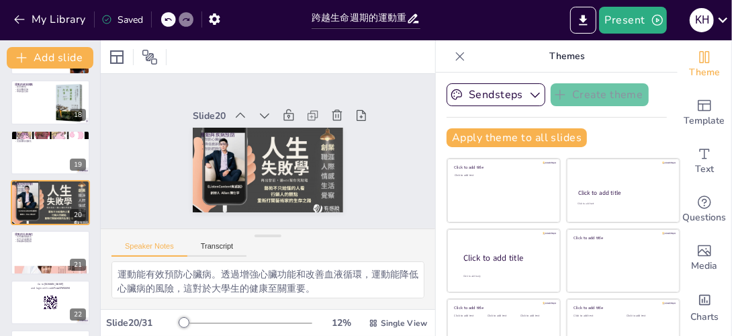
checkbox input "true"
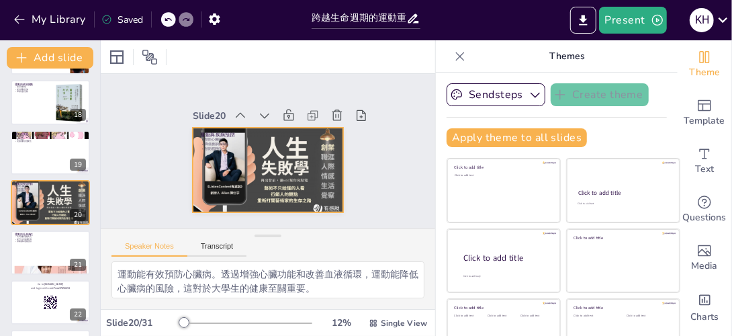
click at [299, 162] on div at bounding box center [254, 164] width 170 height 174
click at [299, 162] on div at bounding box center [264, 169] width 167 height 122
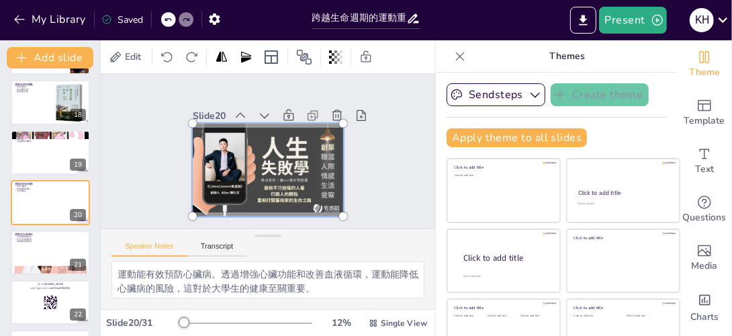
click at [357, 160] on div "Slide 1 跨越生命週期的運動重要性與生活角色 本演示將探討運動對健康的益處，如何預防疾病，以及在整個生命週期中的重要性。 Generated with …" at bounding box center [268, 151] width 252 height 186
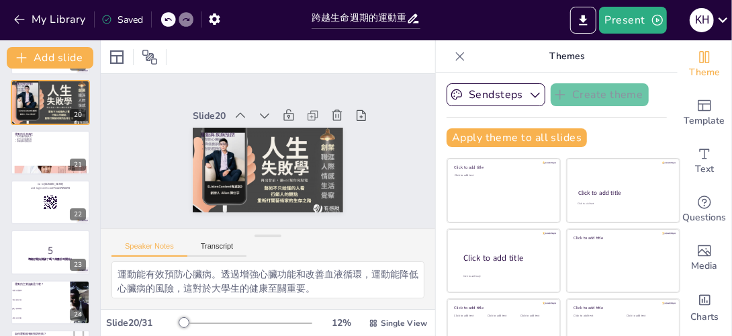
scroll to position [989, 0]
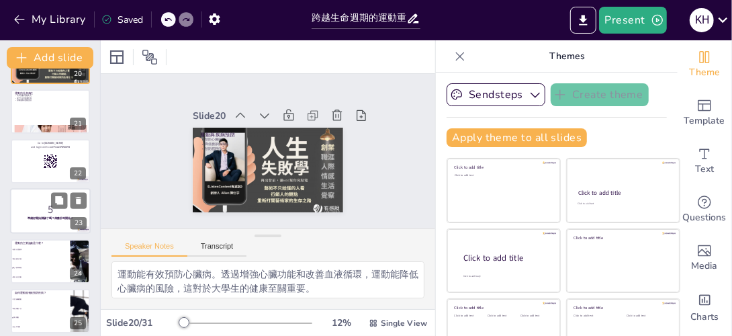
click at [51, 223] on div at bounding box center [50, 212] width 81 height 46
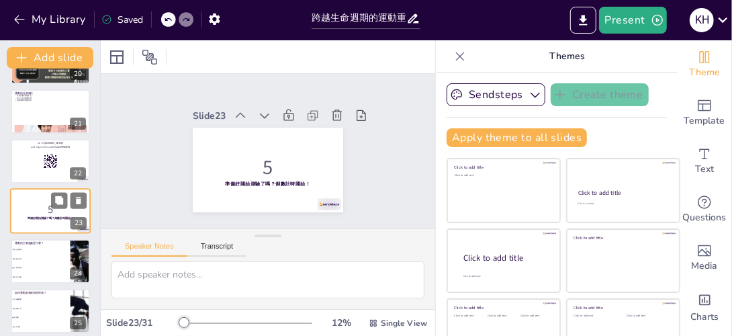
scroll to position [998, 0]
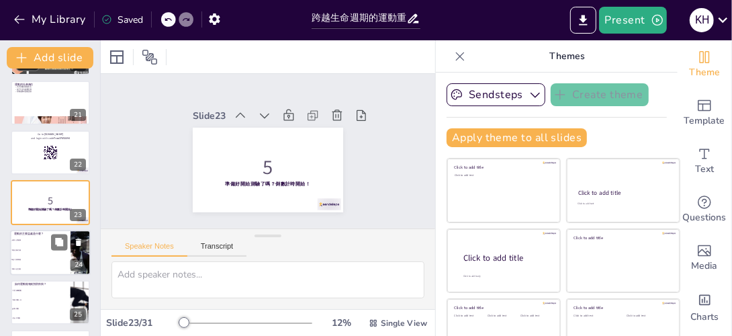
click at [46, 246] on li "增強肌肉力量" at bounding box center [40, 249] width 60 height 9
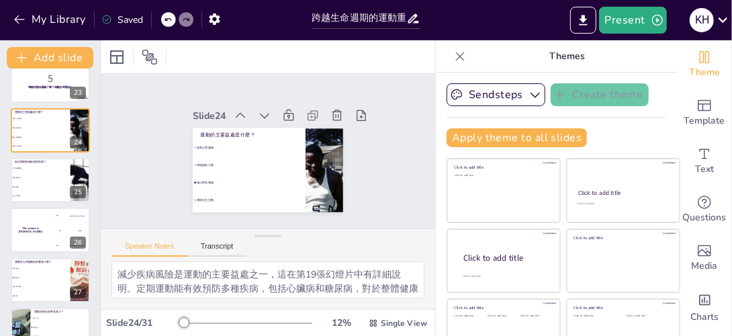
scroll to position [1297, 0]
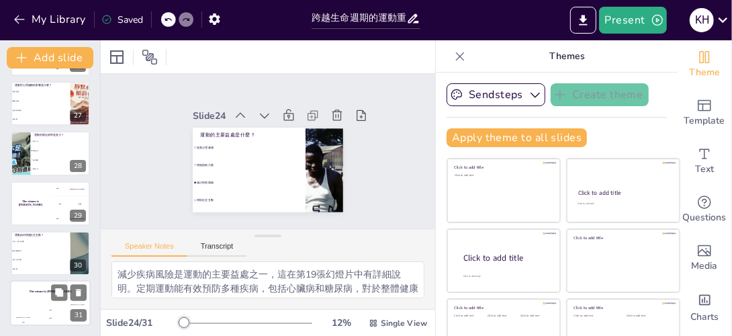
click at [38, 305] on div "Jaap 200" at bounding box center [50, 315] width 27 height 23
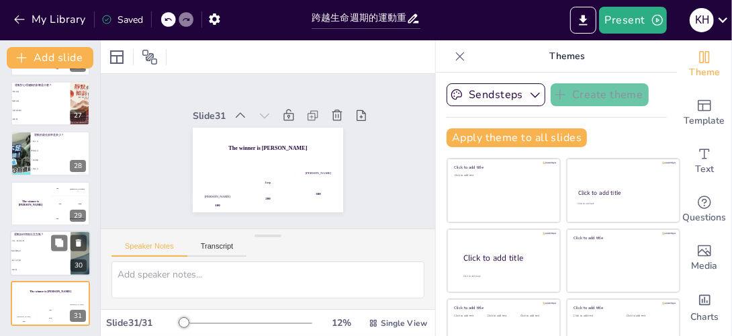
click at [38, 251] on li "促進團隊合作" at bounding box center [40, 250] width 60 height 9
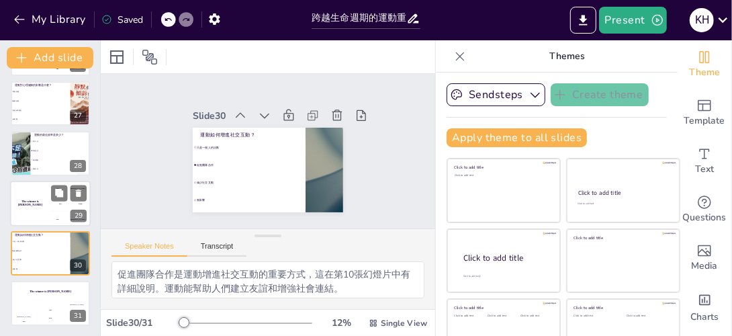
click at [44, 203] on h4 "The winner is [PERSON_NAME]" at bounding box center [30, 202] width 40 height 7
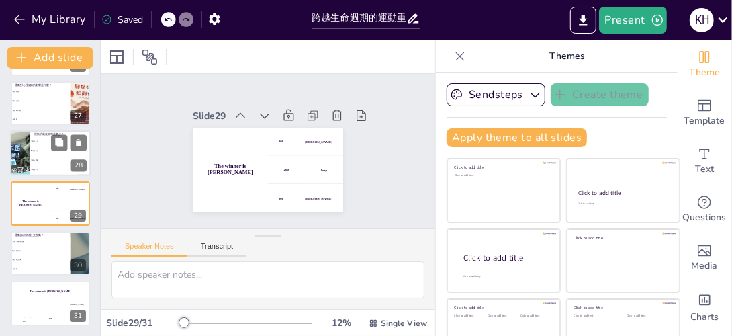
click at [52, 156] on li "每天運動" at bounding box center [60, 160] width 60 height 9
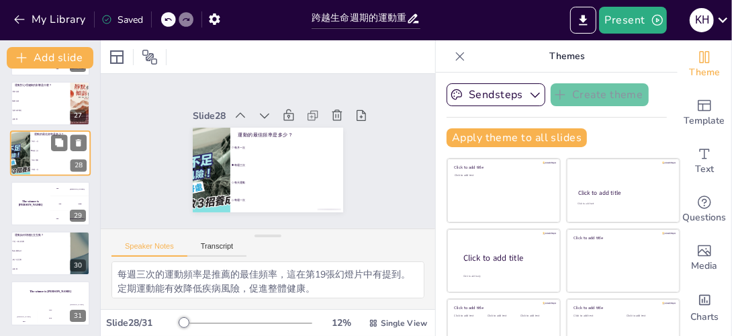
scroll to position [1248, 0]
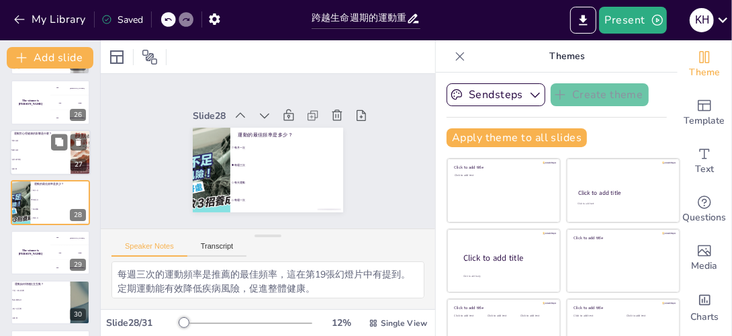
click at [52, 130] on div "運動對心理健康的影響是什麼？ 增加焦慮 減輕焦慮 使情緒不穩定 無影響 27" at bounding box center [50, 153] width 81 height 46
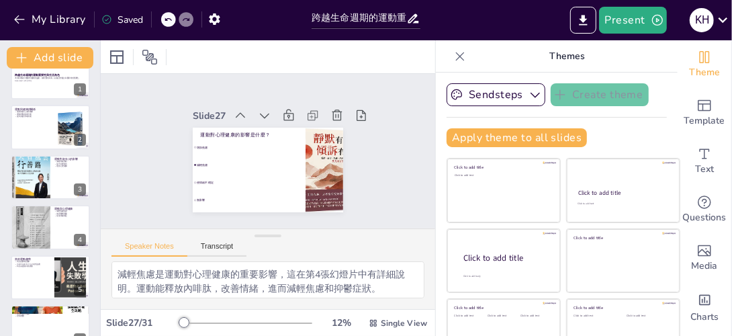
scroll to position [0, 0]
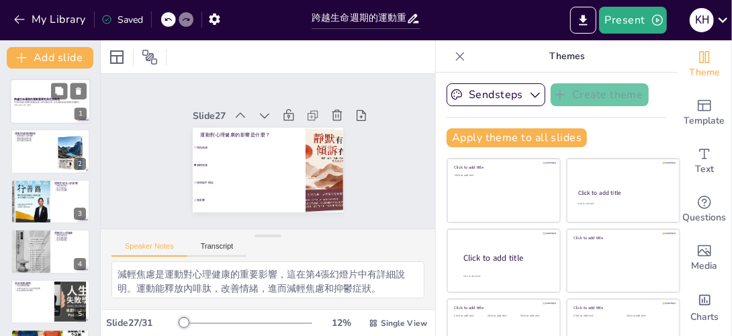
click at [44, 91] on div at bounding box center [50, 102] width 81 height 46
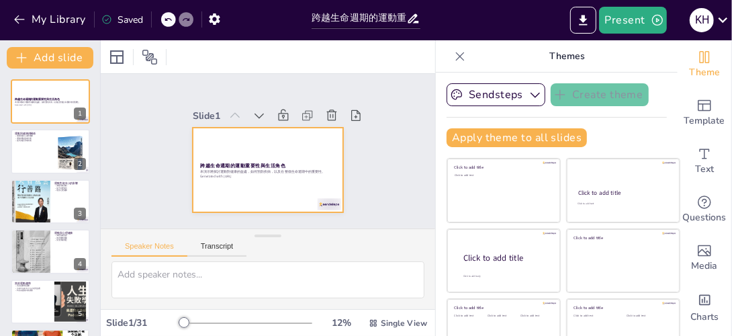
click at [262, 181] on div at bounding box center [255, 165] width 169 height 164
click at [262, 181] on div at bounding box center [261, 168] width 169 height 127
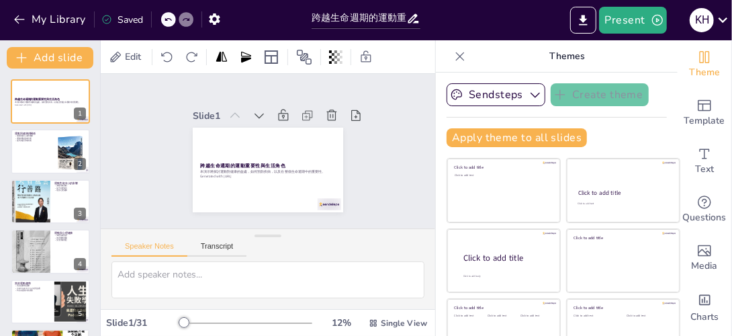
click at [221, 320] on div at bounding box center [247, 323] width 129 height 11
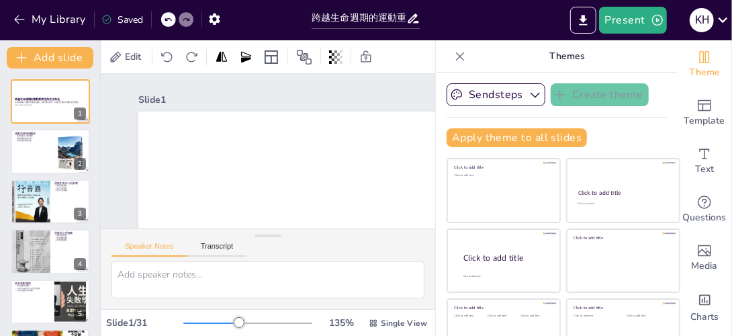
click at [183, 319] on div at bounding box center [247, 323] width 129 height 11
click at [46, 163] on div at bounding box center [50, 152] width 81 height 46
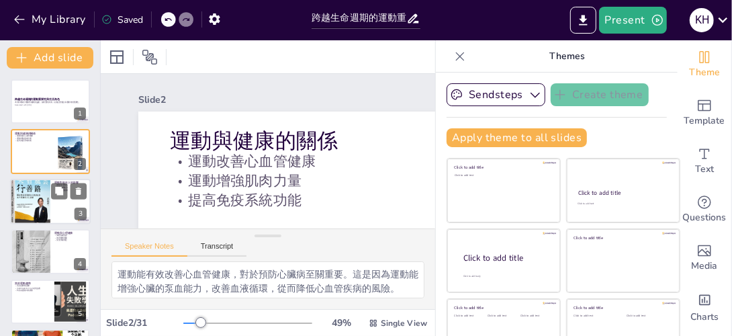
click at [52, 209] on div at bounding box center [50, 202] width 81 height 46
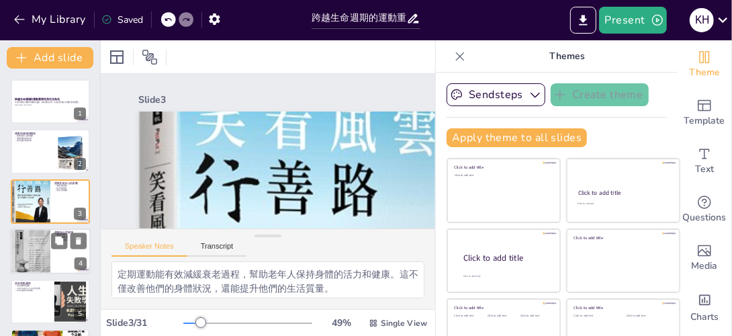
click at [41, 245] on div at bounding box center [30, 251] width 40 height 54
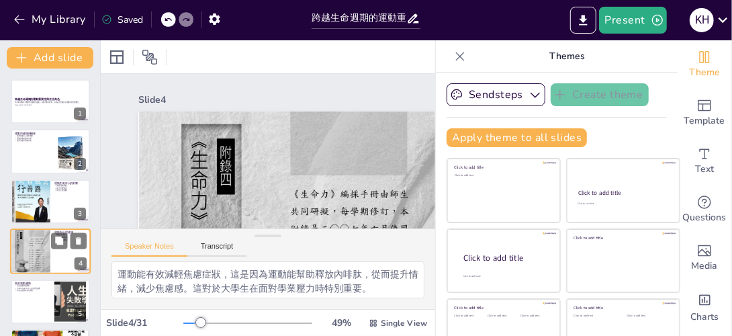
scroll to position [49, 0]
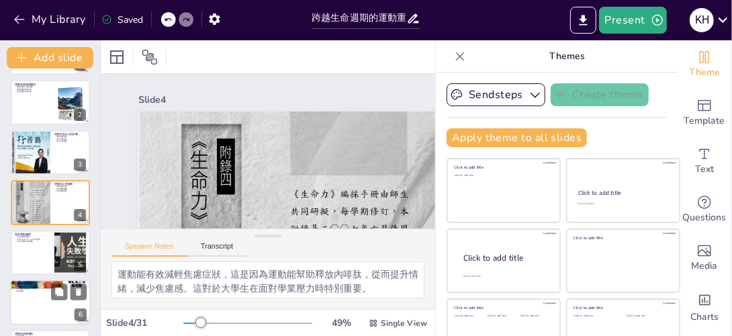
click at [39, 289] on p "控制體重" at bounding box center [50, 290] width 73 height 3
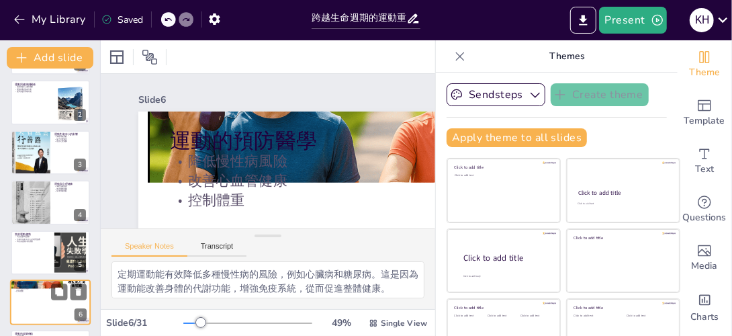
scroll to position [149, 0]
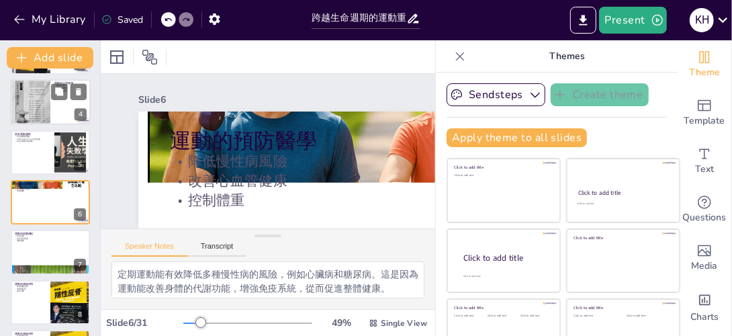
click at [48, 85] on div at bounding box center [30, 102] width 40 height 54
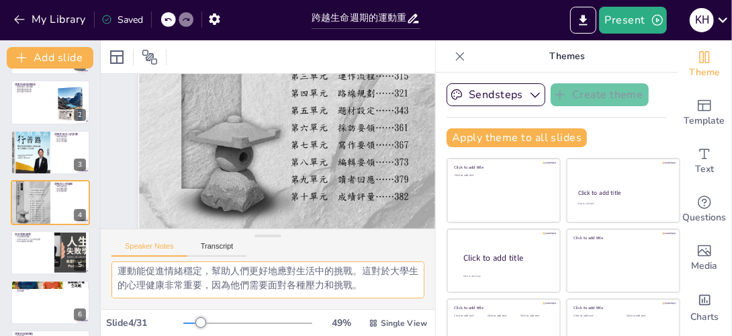
scroll to position [101, 0]
click at [183, 320] on div at bounding box center [247, 323] width 129 height 11
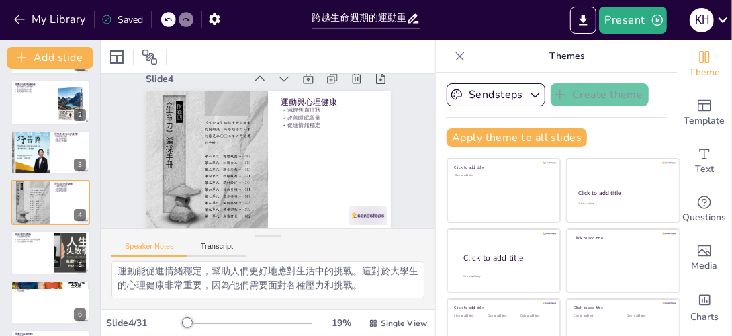
scroll to position [30, 0]
